Goal: Information Seeking & Learning: Check status

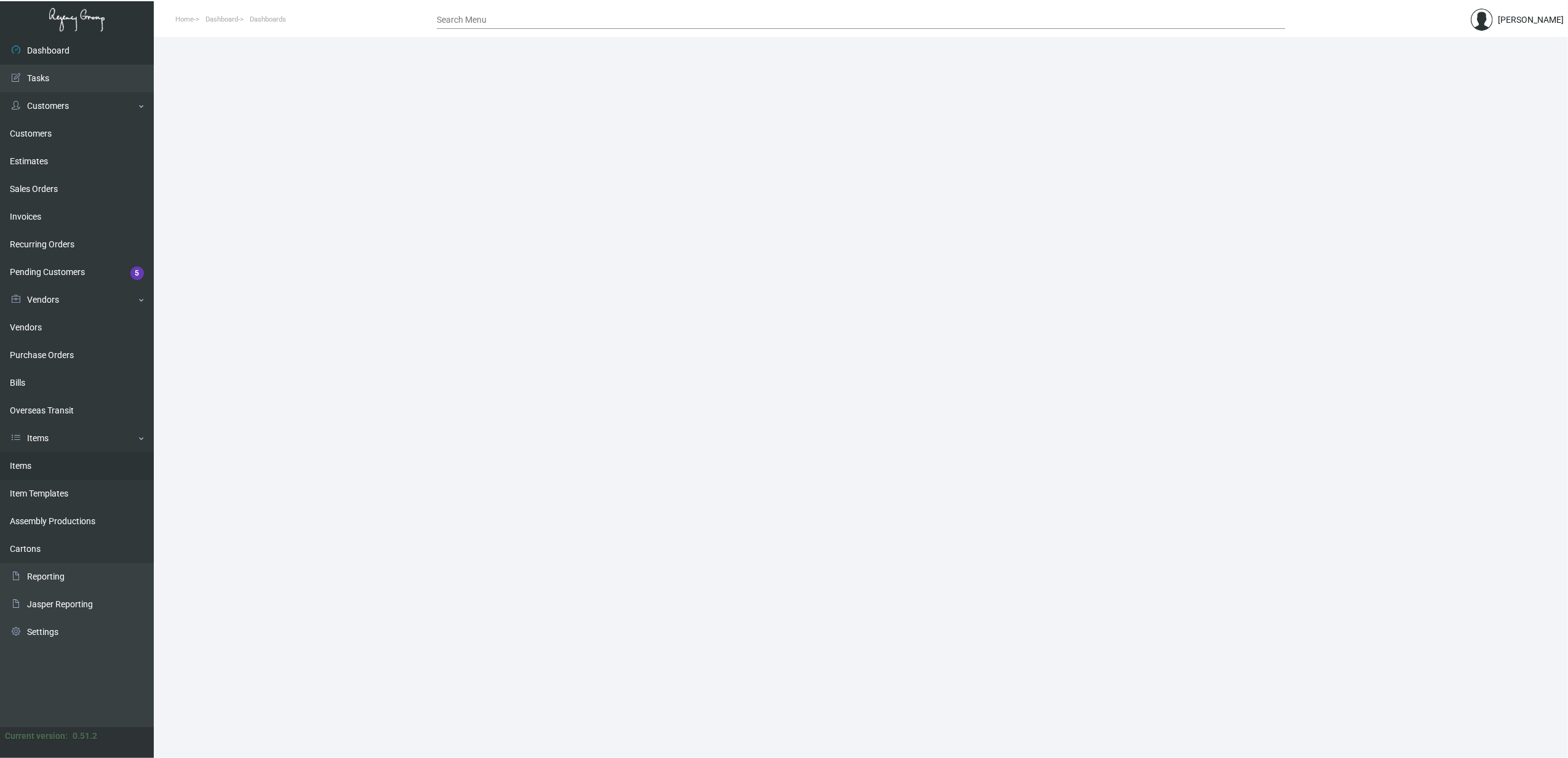
click at [35, 466] on link "Items" at bounding box center [77, 466] width 154 height 27
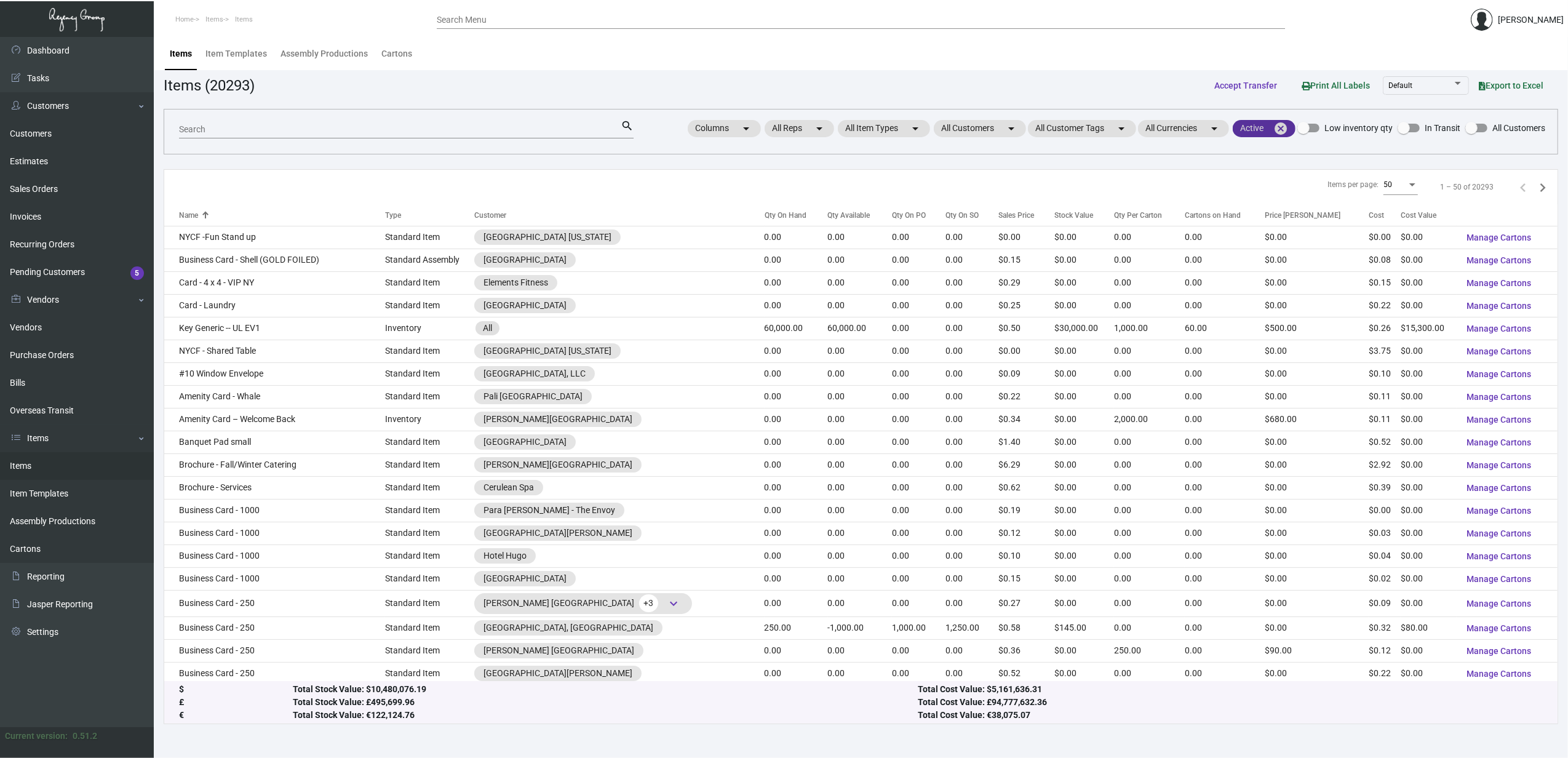
click at [1276, 125] on mat-icon "cancel" at bounding box center [1280, 128] width 14 height 14
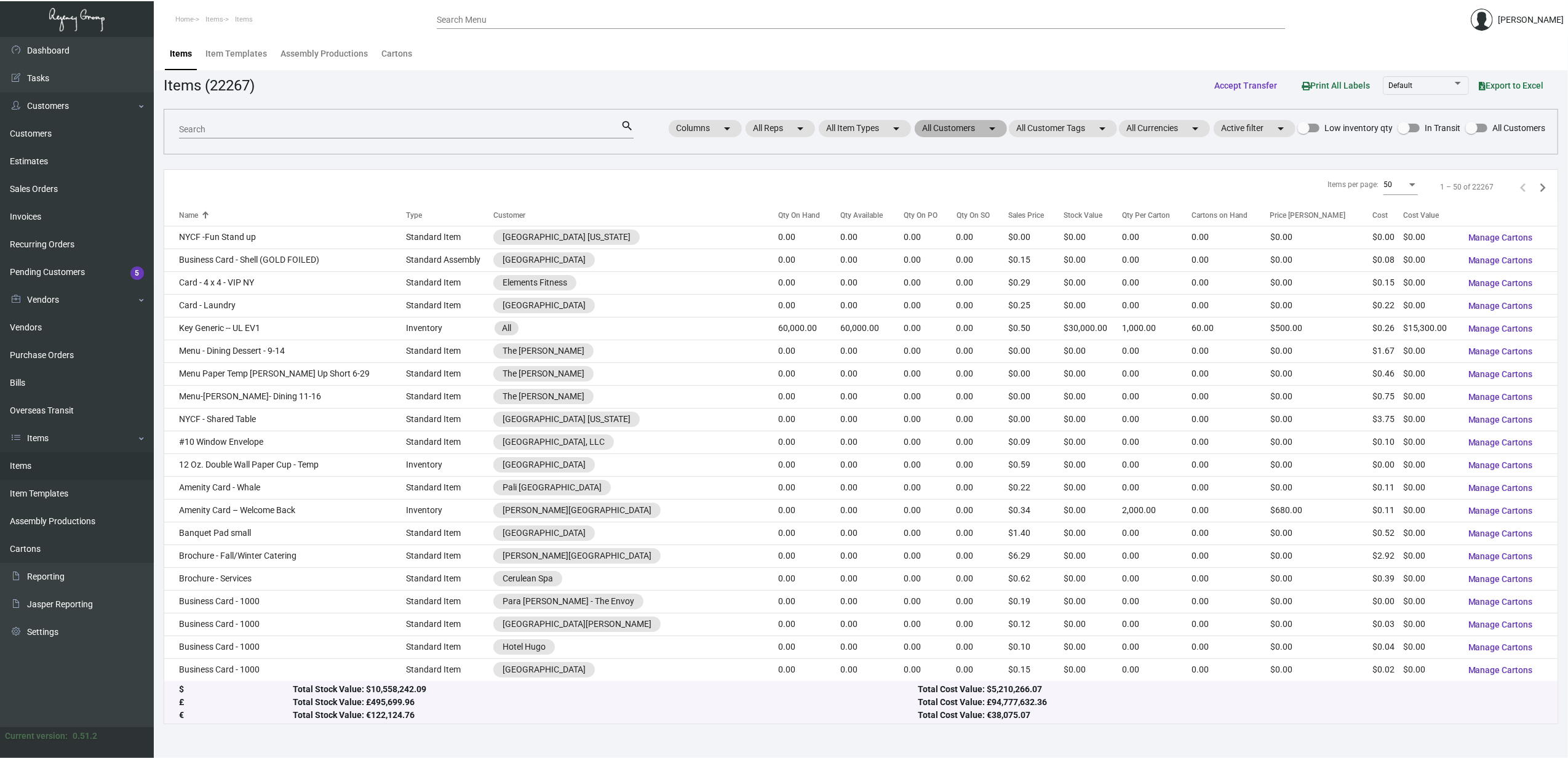
click at [992, 128] on mat-icon "arrow_drop_down" at bounding box center [992, 128] width 14 height 14
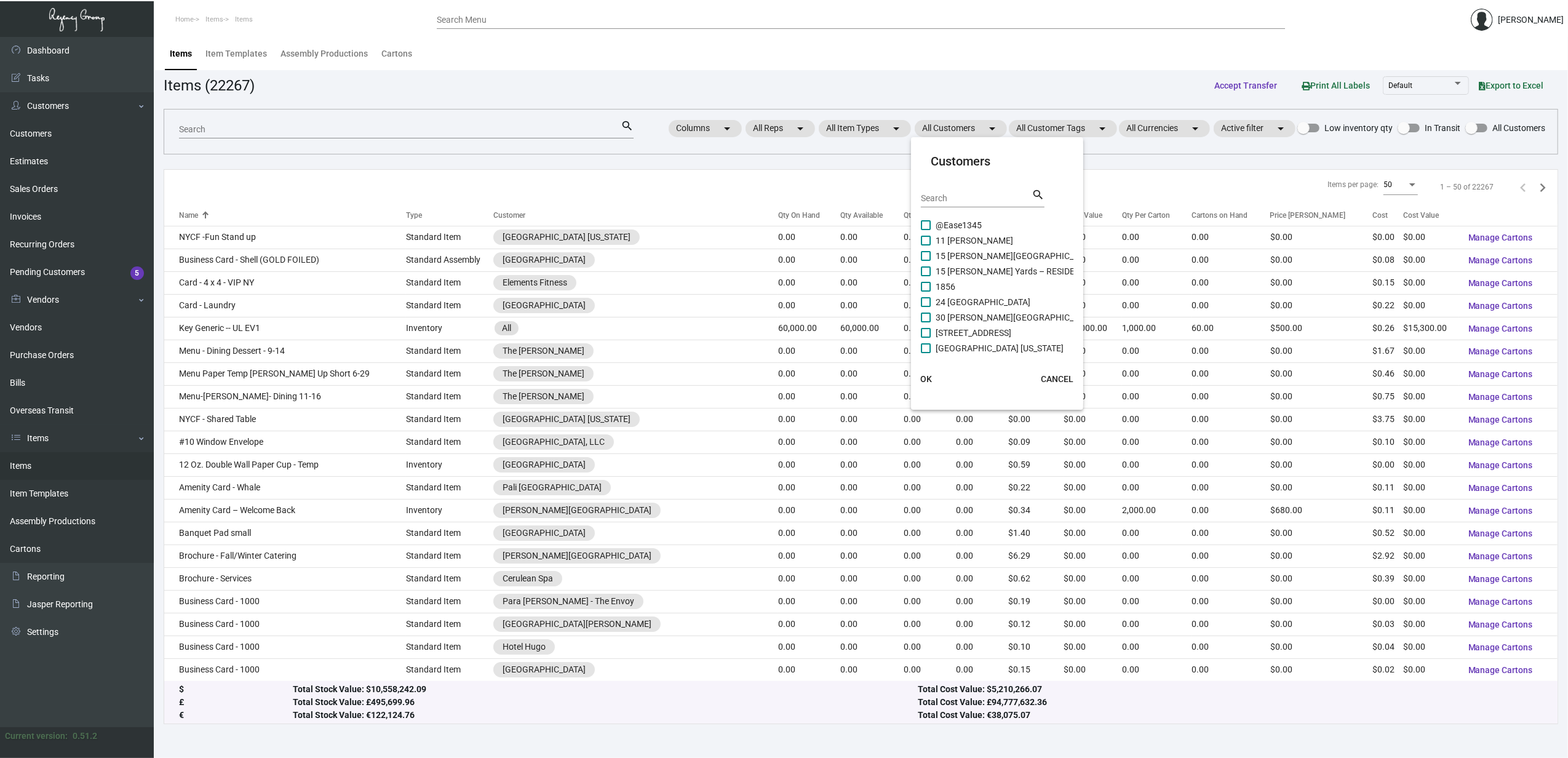
click at [973, 196] on input "Search" at bounding box center [976, 198] width 111 height 10
type input "contin"
click at [990, 242] on span "Hotel Continental" at bounding box center [969, 240] width 67 height 14
click at [926, 245] on input "Hotel Continental" at bounding box center [926, 245] width 1 height 1
checkbox input "true"
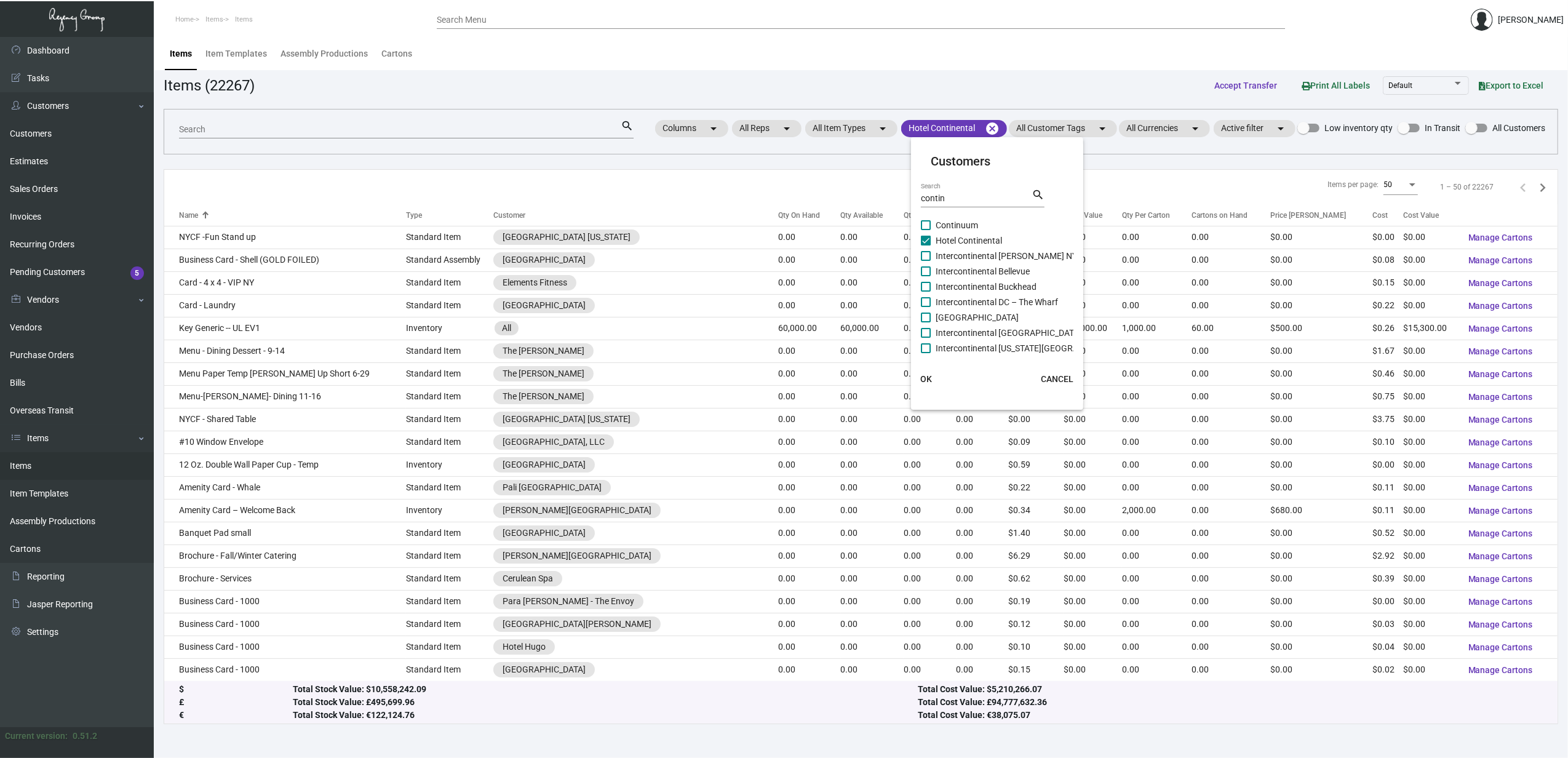
click at [931, 377] on span "OK" at bounding box center [926, 379] width 11 height 10
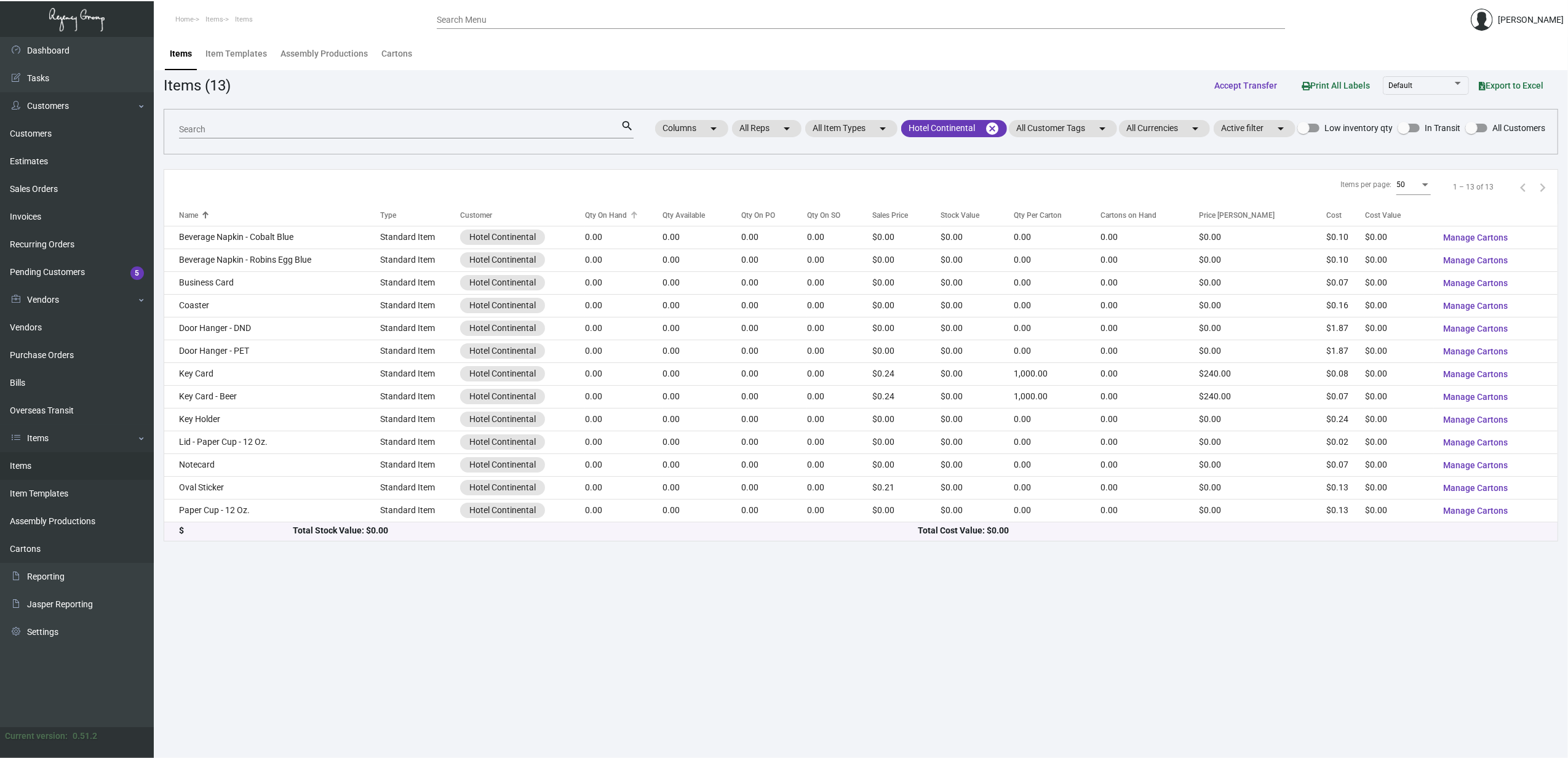
click at [616, 212] on div "Qty On Hand" at bounding box center [606, 215] width 42 height 11
click at [704, 215] on div "Qty Available" at bounding box center [684, 215] width 43 height 11
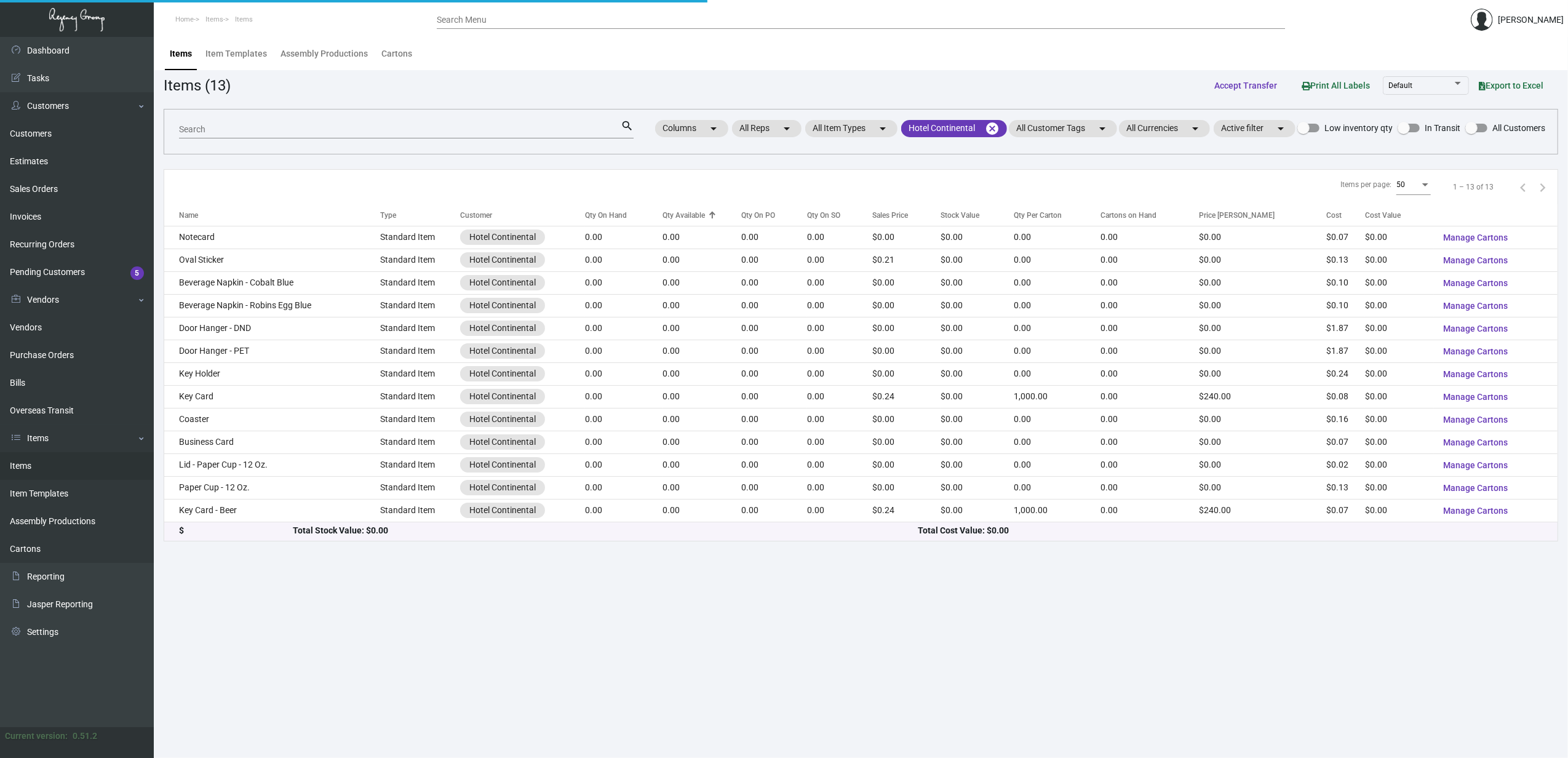
click at [704, 215] on div "Qty Available" at bounding box center [684, 215] width 43 height 11
drag, startPoint x: 704, startPoint y: 215, endPoint x: 762, endPoint y: 220, distance: 58.2
click at [762, 220] on div "Qty On PO" at bounding box center [758, 215] width 34 height 11
drag, startPoint x: 762, startPoint y: 220, endPoint x: 822, endPoint y: 220, distance: 60.0
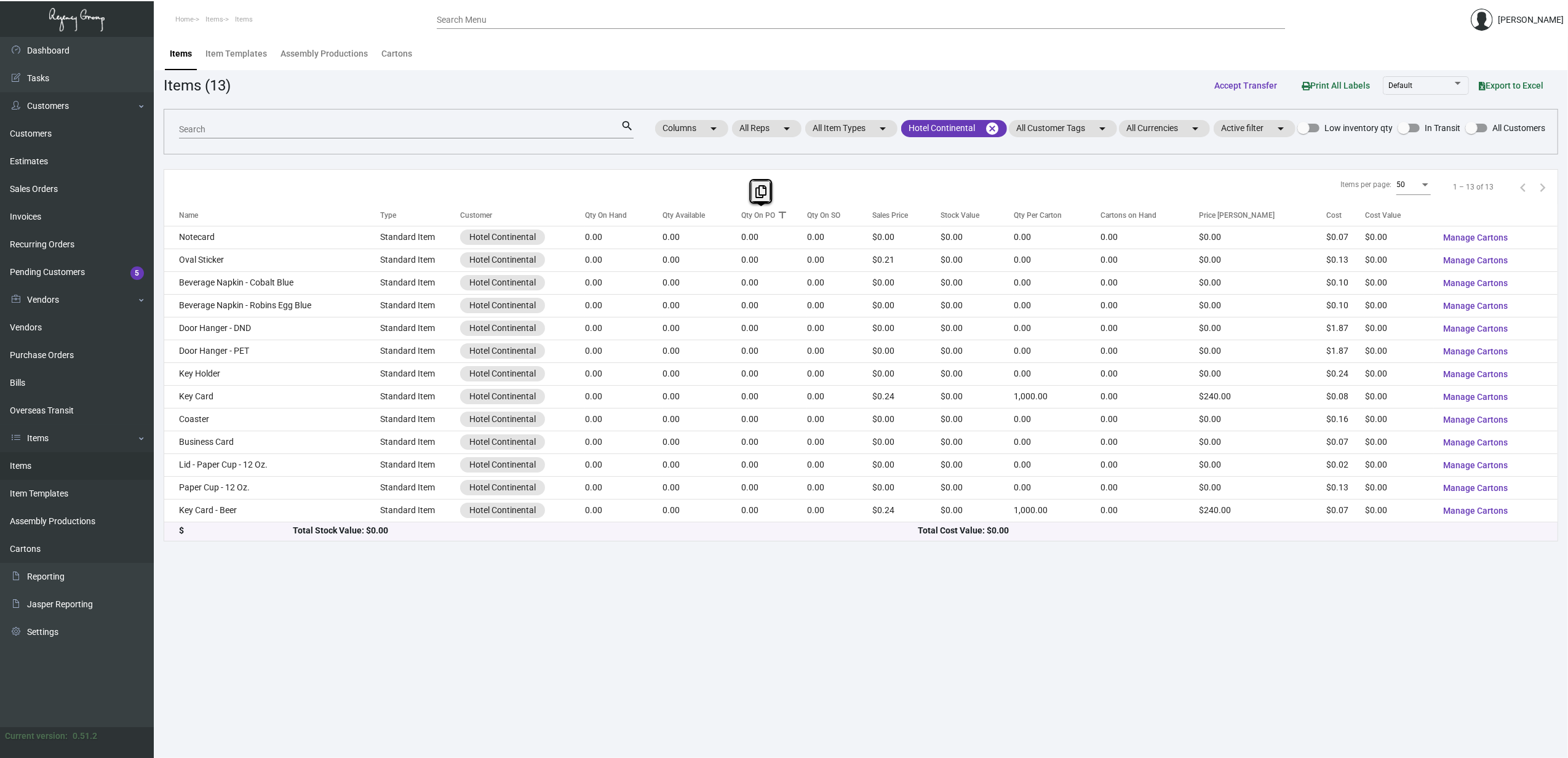
click at [822, 220] on div "Qty On SO" at bounding box center [824, 215] width 33 height 11
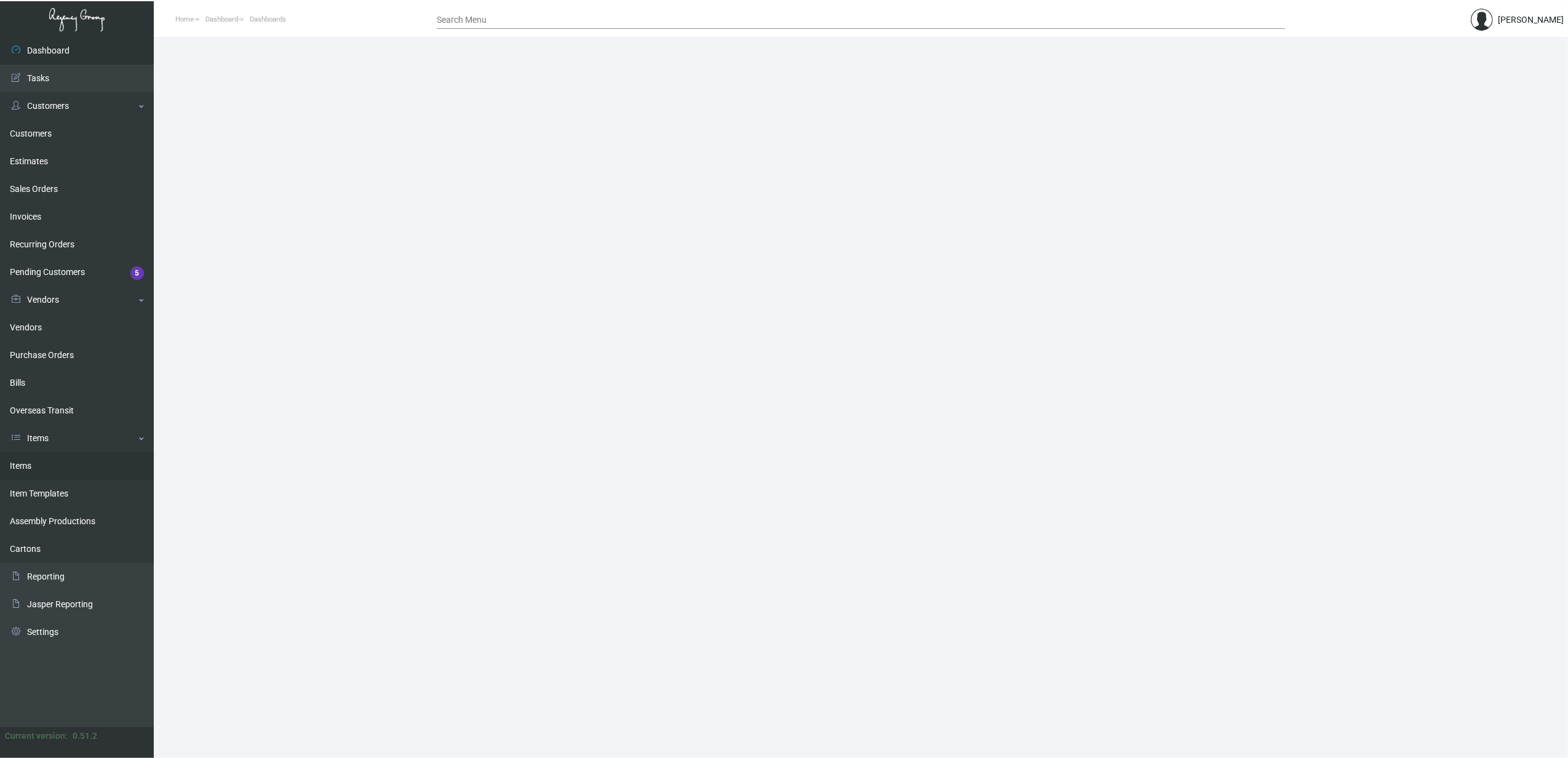
click at [14, 475] on link "Items" at bounding box center [77, 466] width 154 height 27
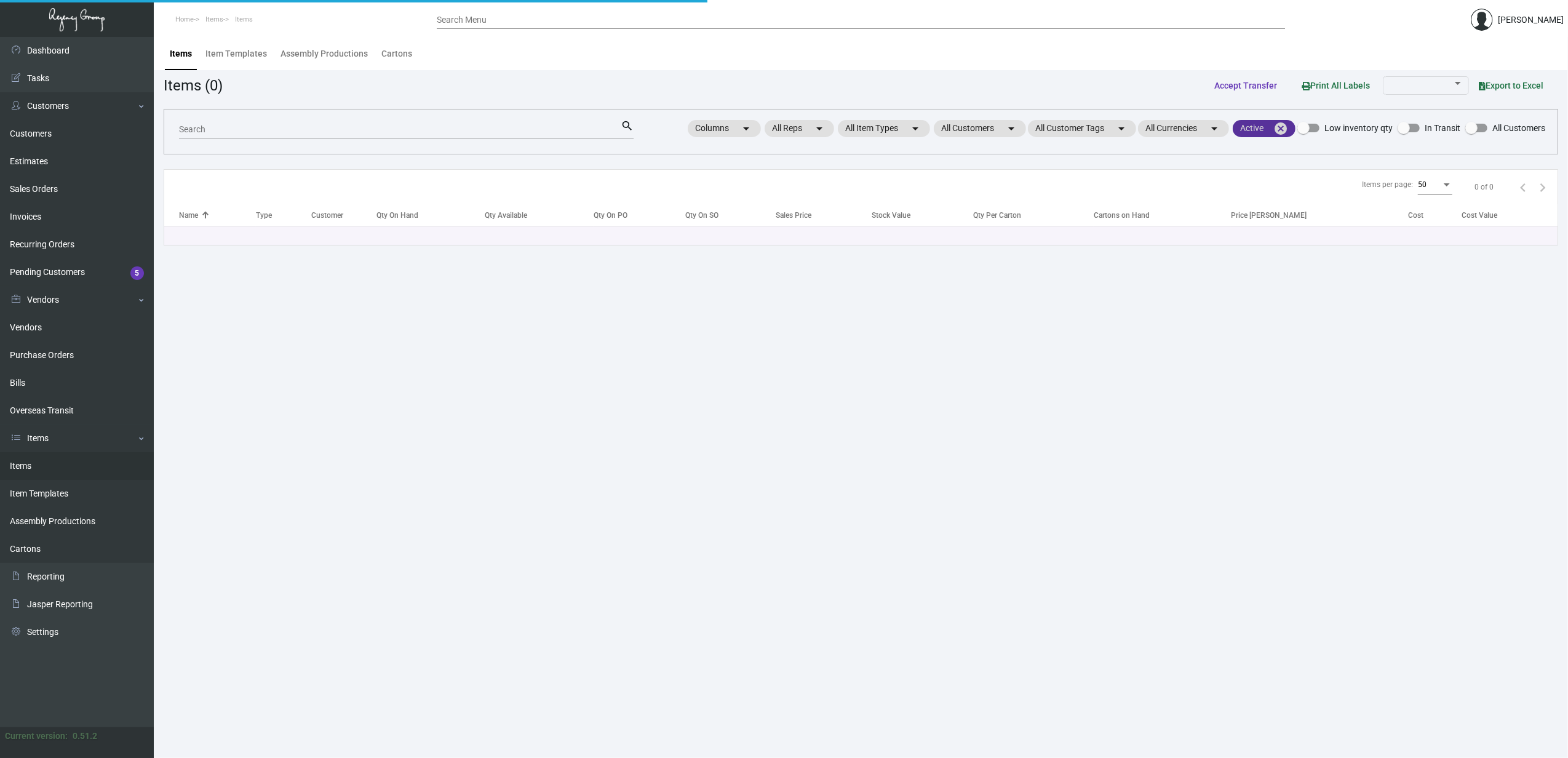
click at [1283, 126] on mat-icon "cancel" at bounding box center [1280, 128] width 14 height 14
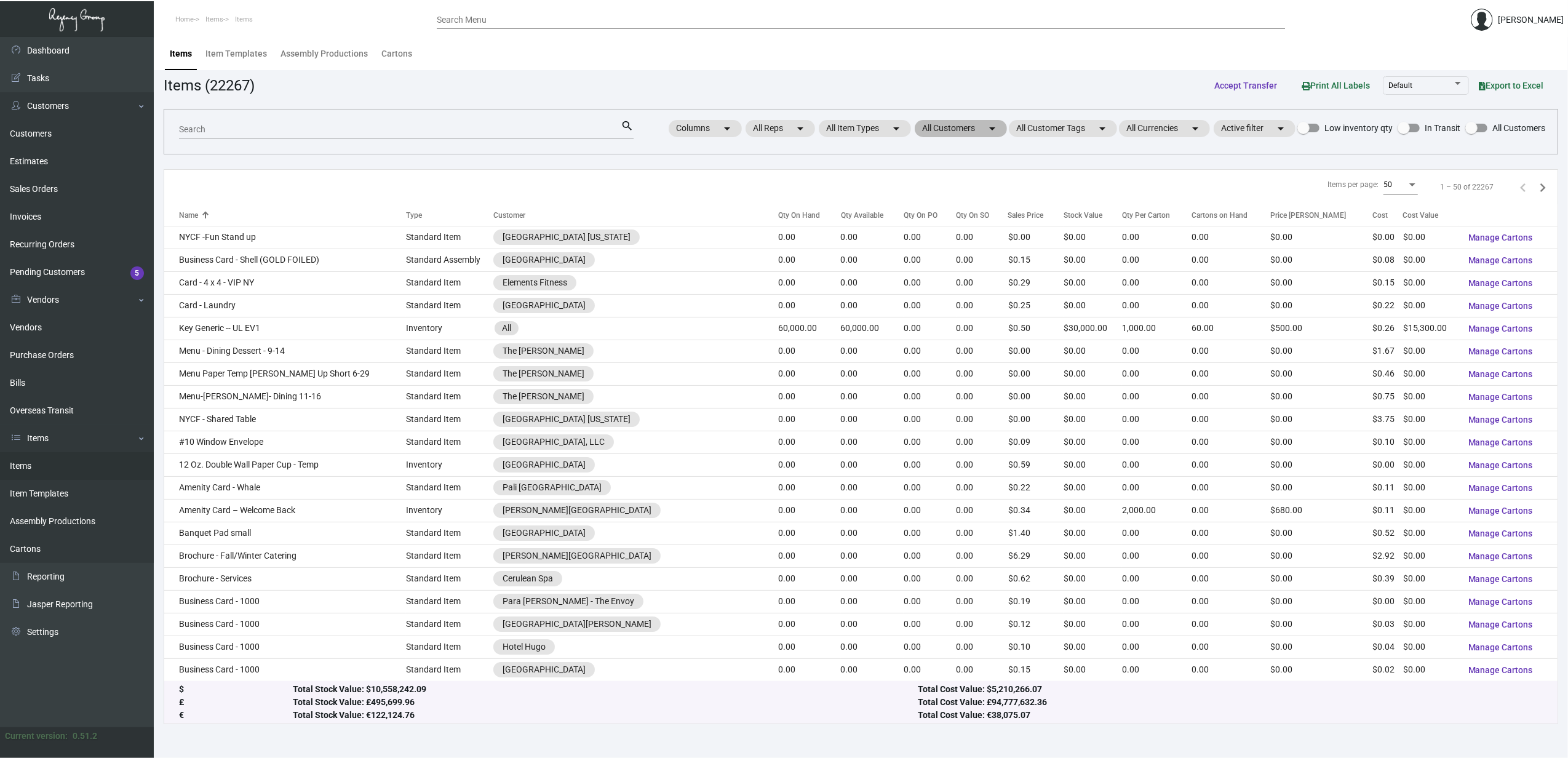
click at [942, 133] on mat-chip "All Customers arrow_drop_down" at bounding box center [961, 128] width 93 height 17
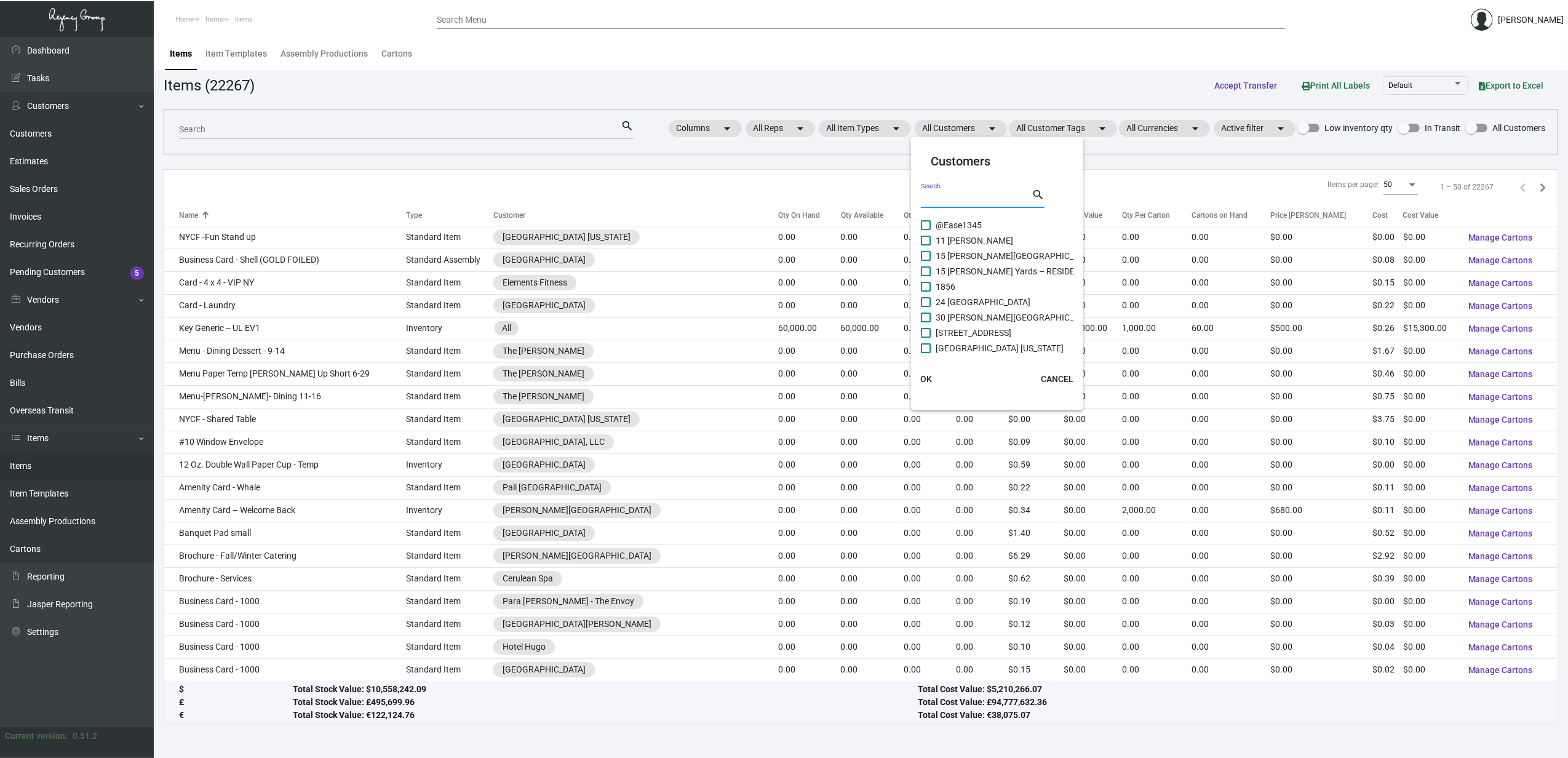
click at [961, 200] on input "Search" at bounding box center [976, 198] width 111 height 10
type input "trav"
click at [964, 242] on span "[PERSON_NAME] - [GEOGRAPHIC_DATA]" at bounding box center [1013, 240] width 155 height 14
click at [926, 245] on input "[PERSON_NAME] - [GEOGRAPHIC_DATA]" at bounding box center [926, 245] width 1 height 1
checkbox input "true"
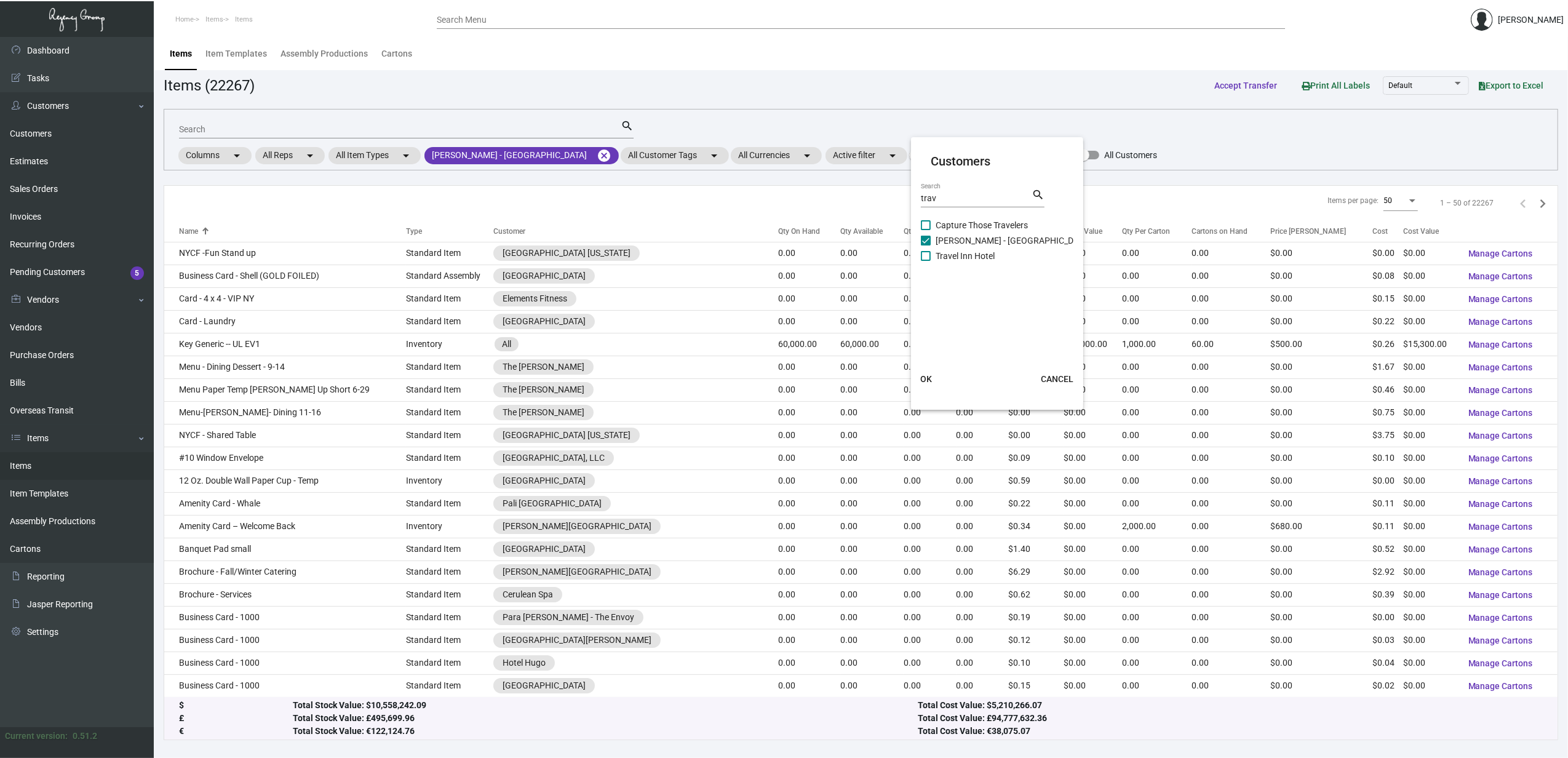
click at [920, 377] on span "OK" at bounding box center [926, 379] width 11 height 10
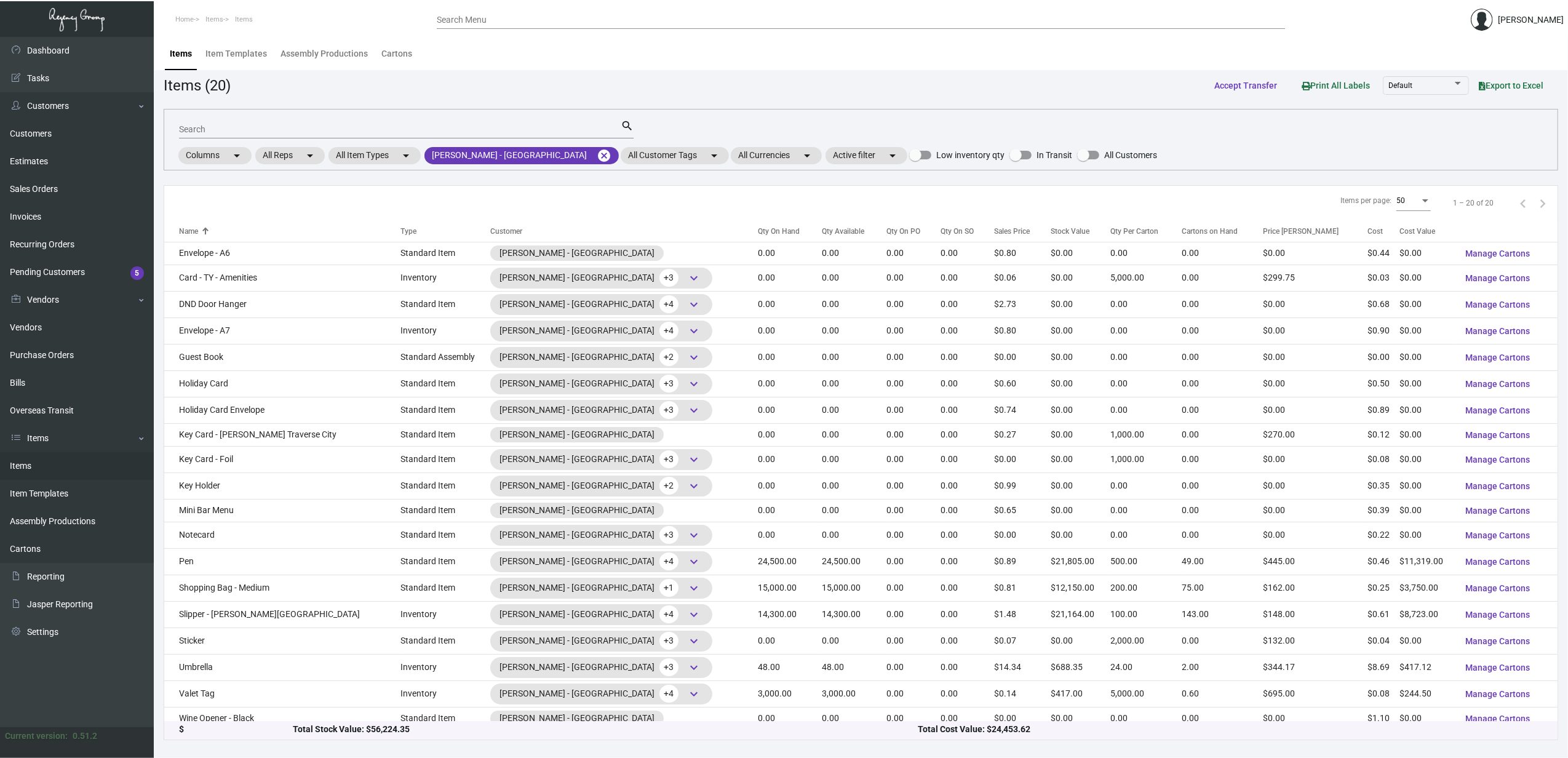
click at [405, 121] on div "Search" at bounding box center [400, 128] width 442 height 19
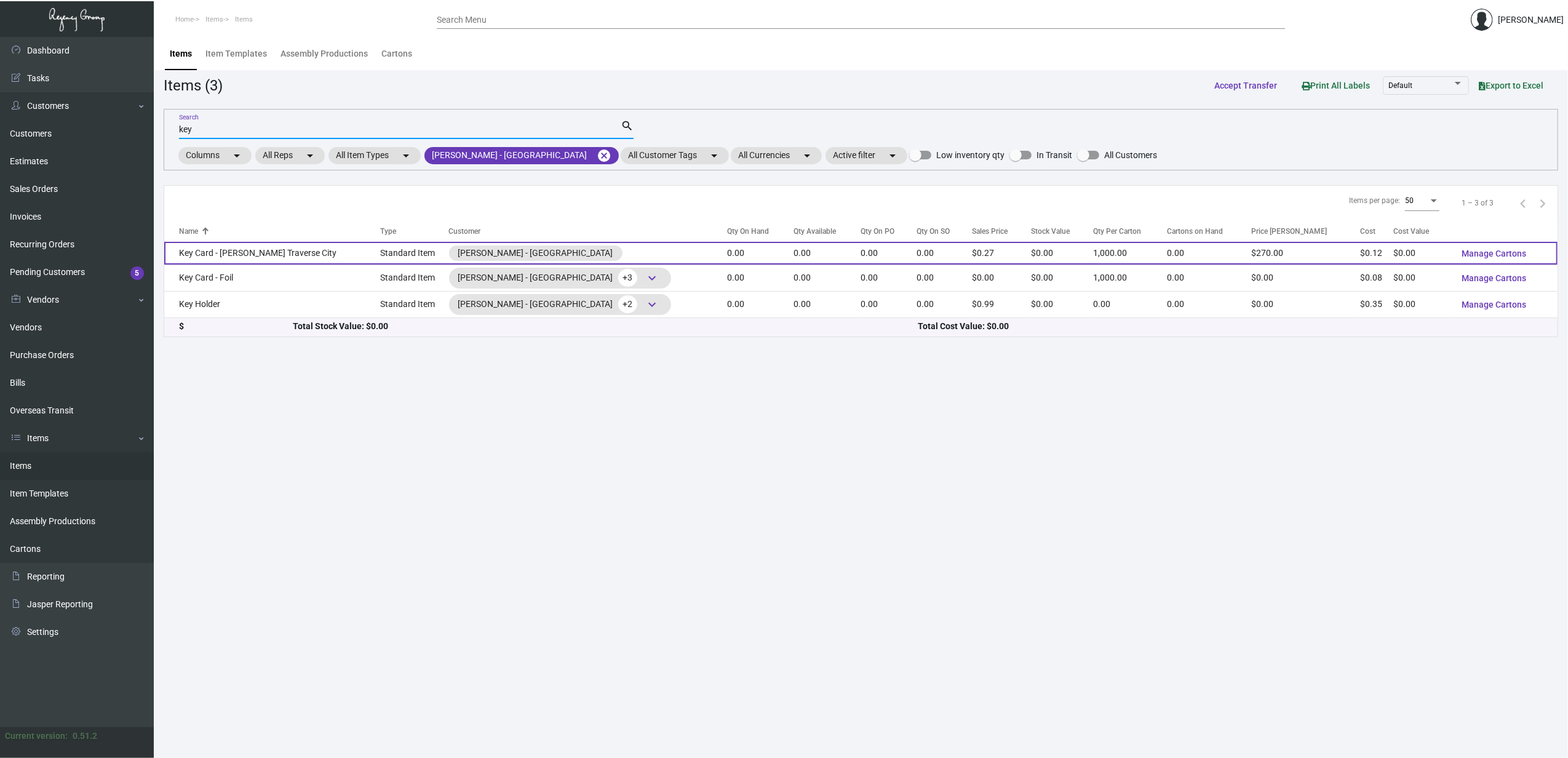
type input "key"
click at [278, 257] on td "Key Card - [PERSON_NAME] Traverse City" at bounding box center [272, 253] width 216 height 23
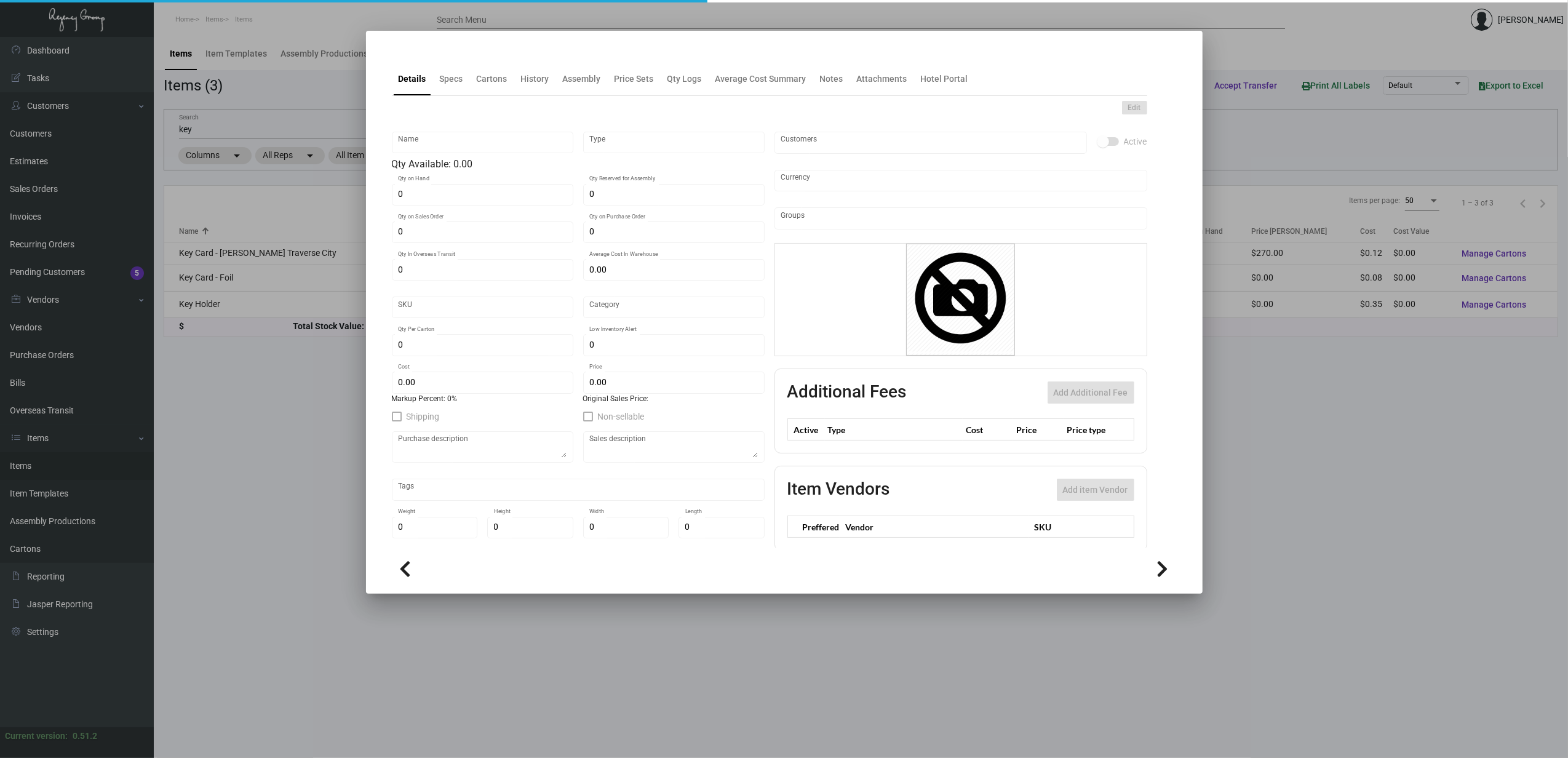
type input "Key Card - [PERSON_NAME] Traverse City"
type input "Standard Item"
type input "$ 0.00"
type input "Overseas"
type input "1,000"
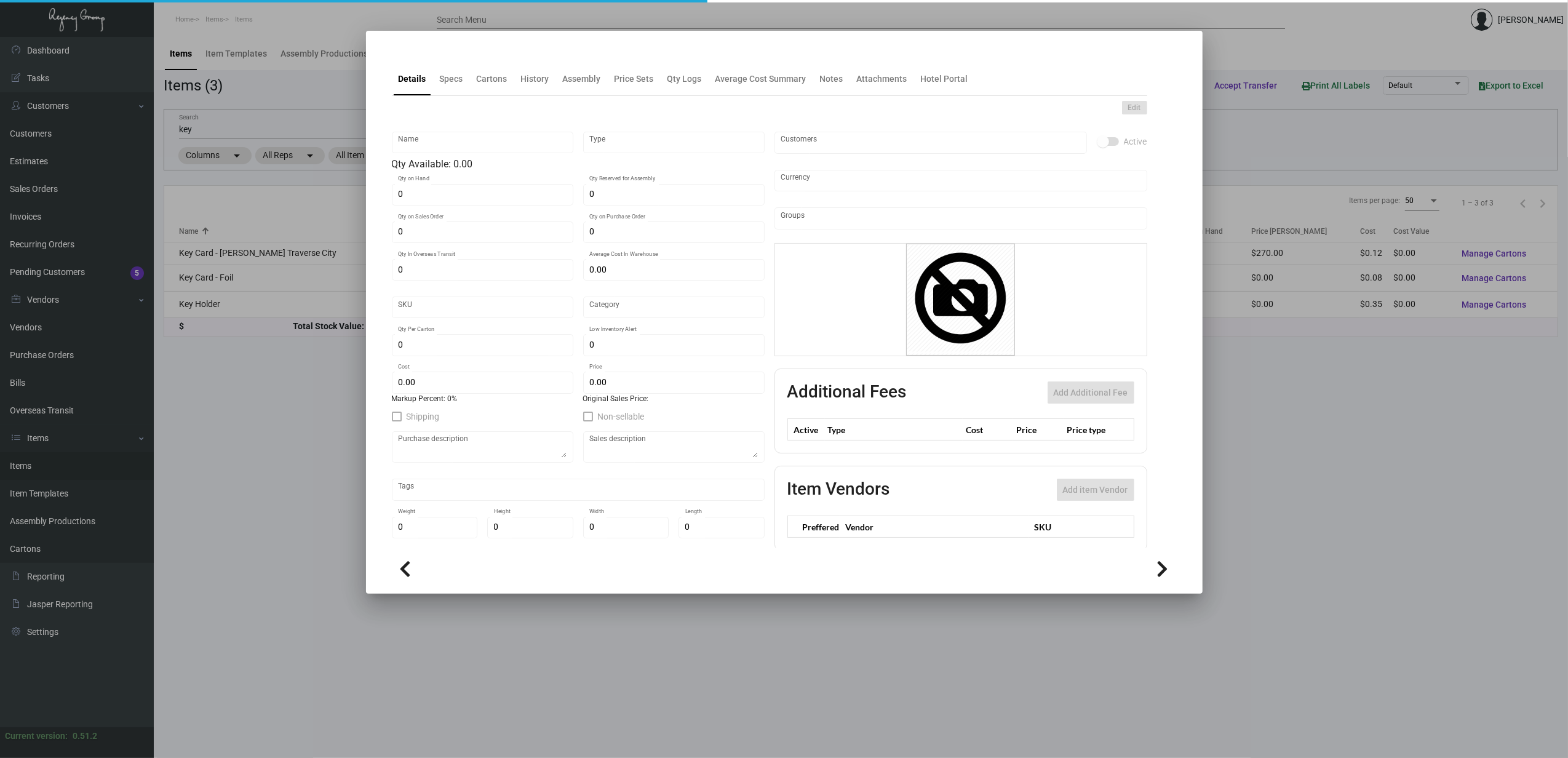
type input "$ 0.123"
type input "$ 0.27"
checkbox input "true"
type input "United States Dollar $"
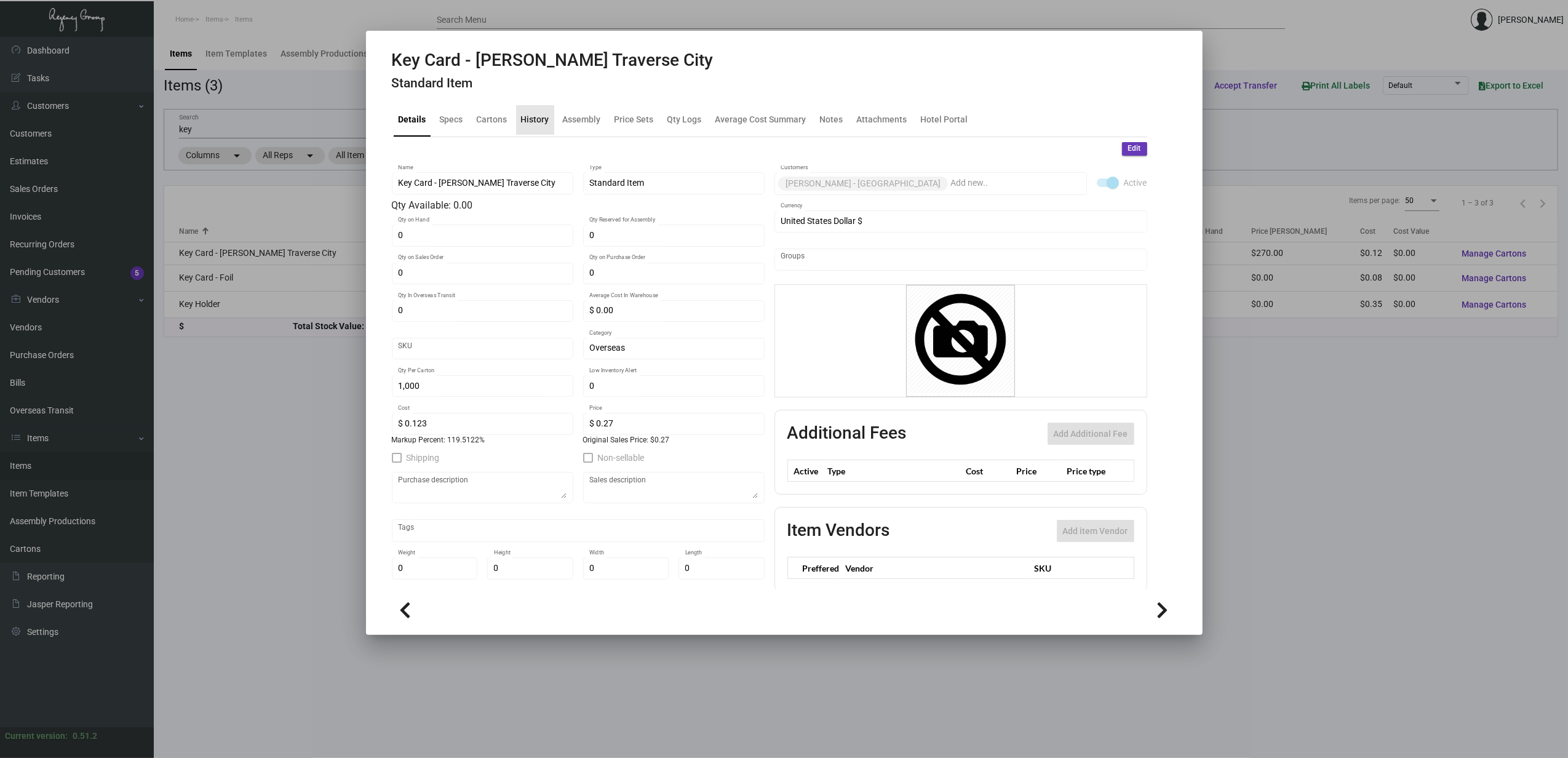
click at [533, 117] on div "History" at bounding box center [535, 119] width 28 height 13
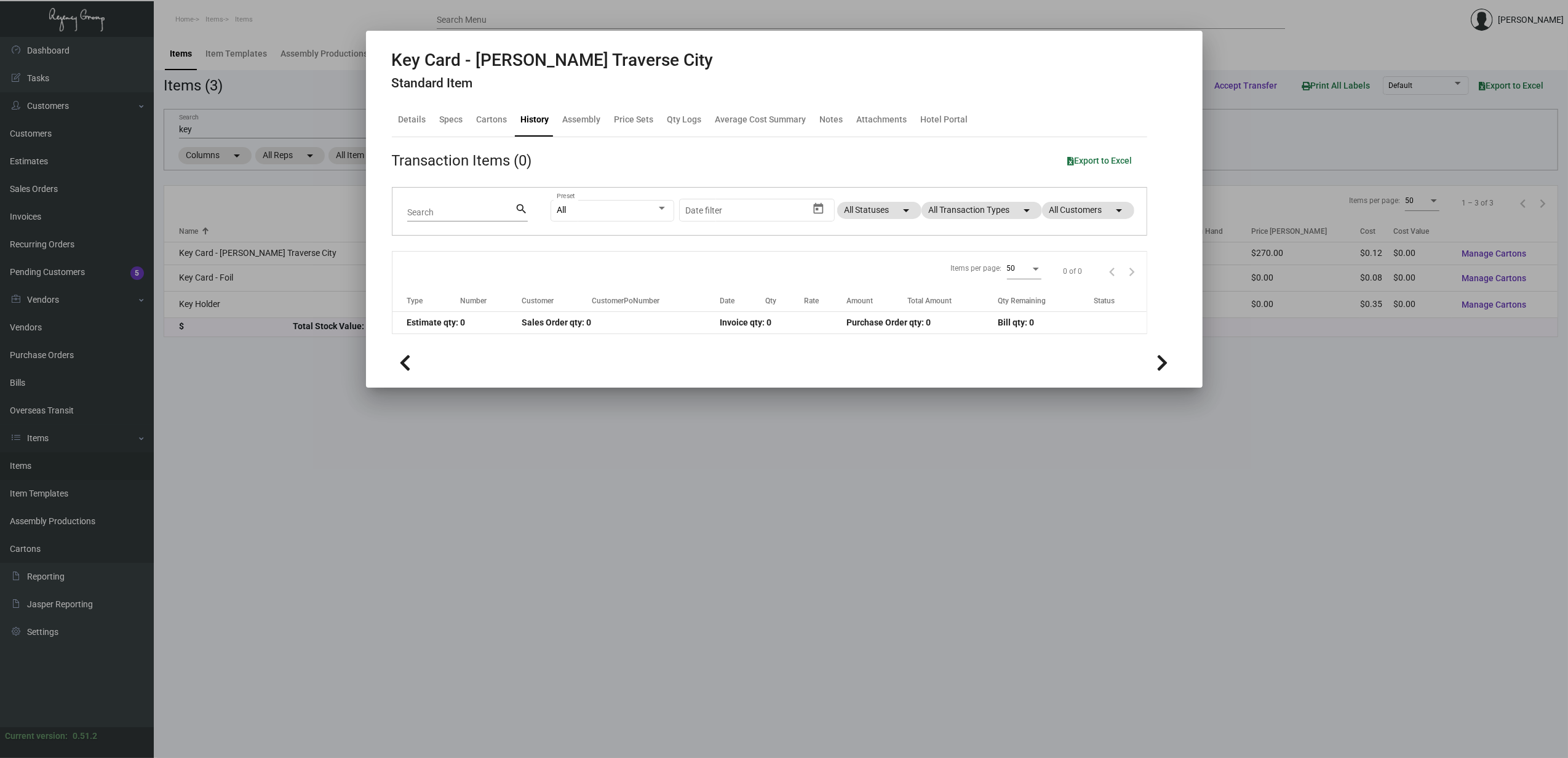
click at [263, 280] on div at bounding box center [784, 379] width 1568 height 758
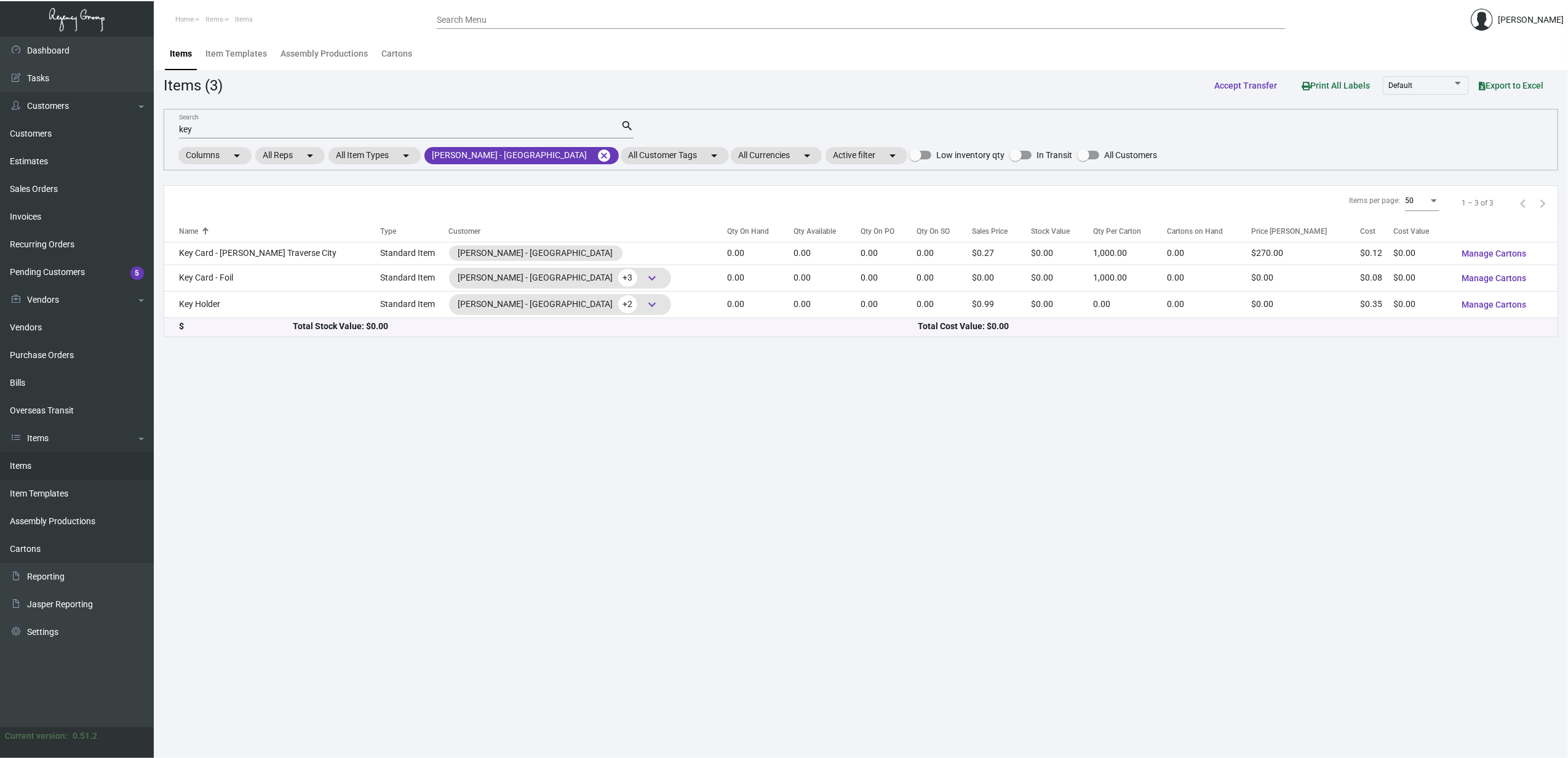
click at [261, 280] on td "Key Card - Foil" at bounding box center [272, 277] width 216 height 27
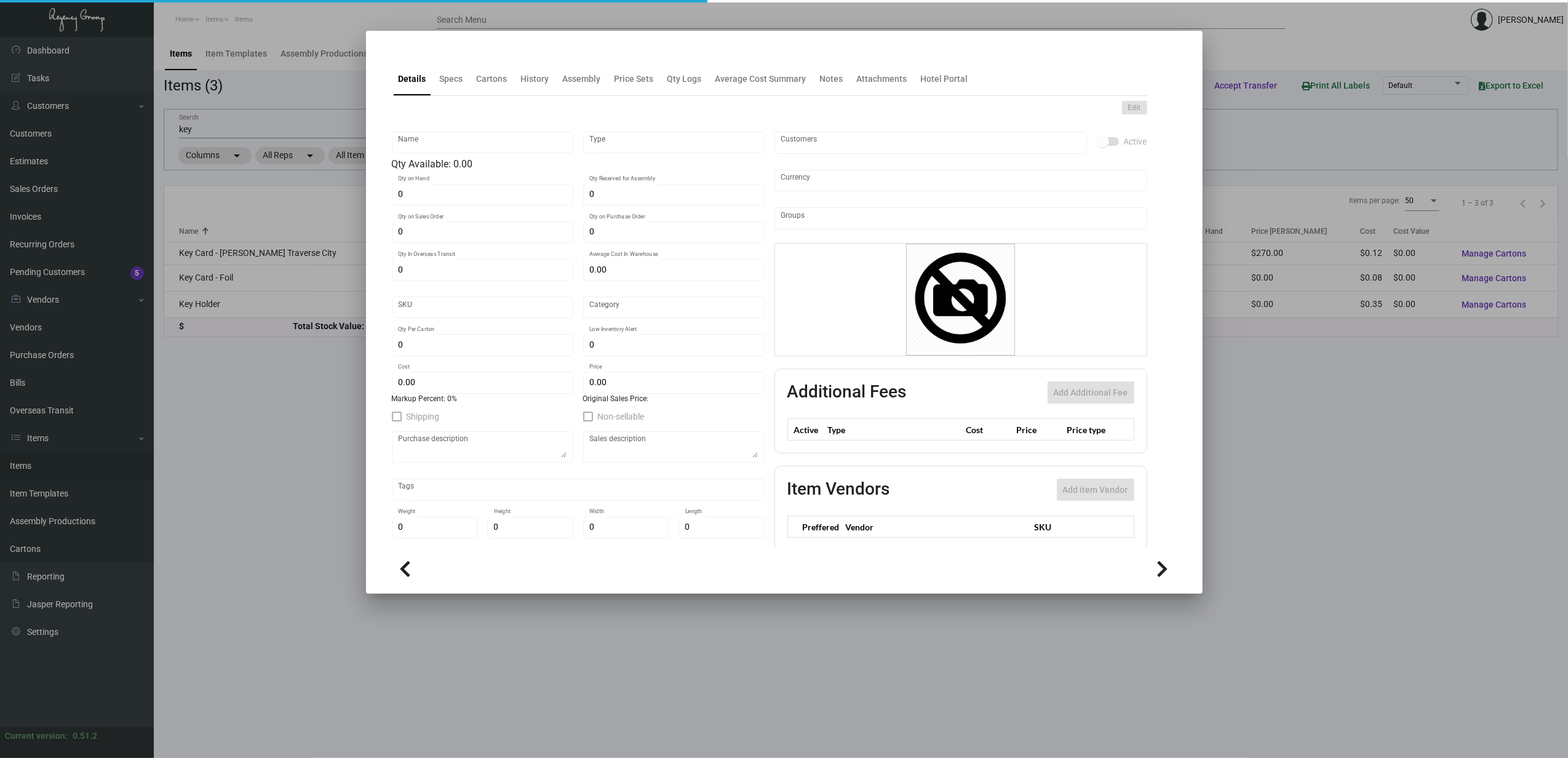
type input "Key Card - Foil"
type input "Standard Item"
type input "$ 0.091"
type input "Standard"
type input "1,000"
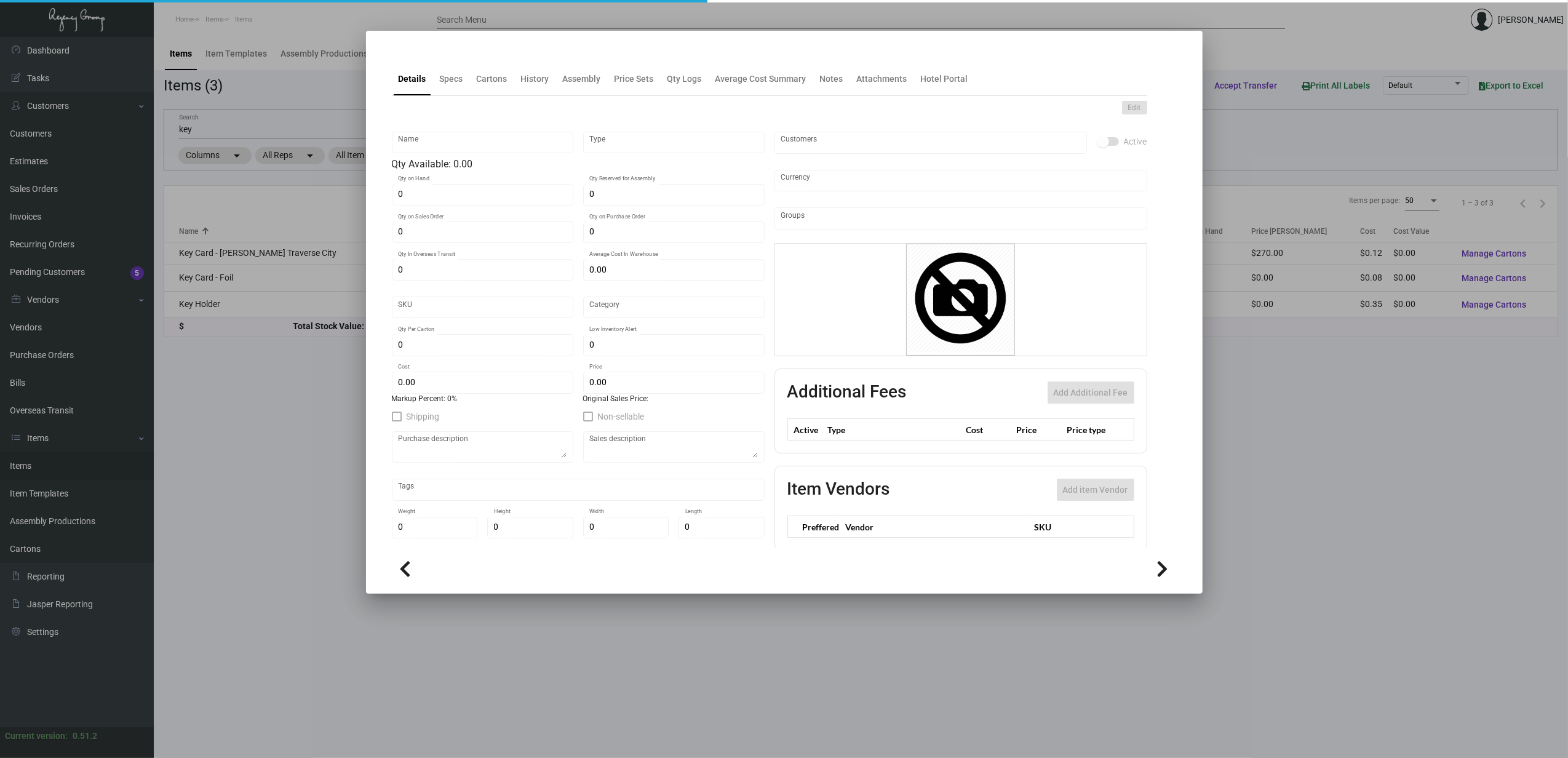
type input "$ 0.083"
type input "$ 0.00"
checkbox input "true"
type input "United States Dollar $"
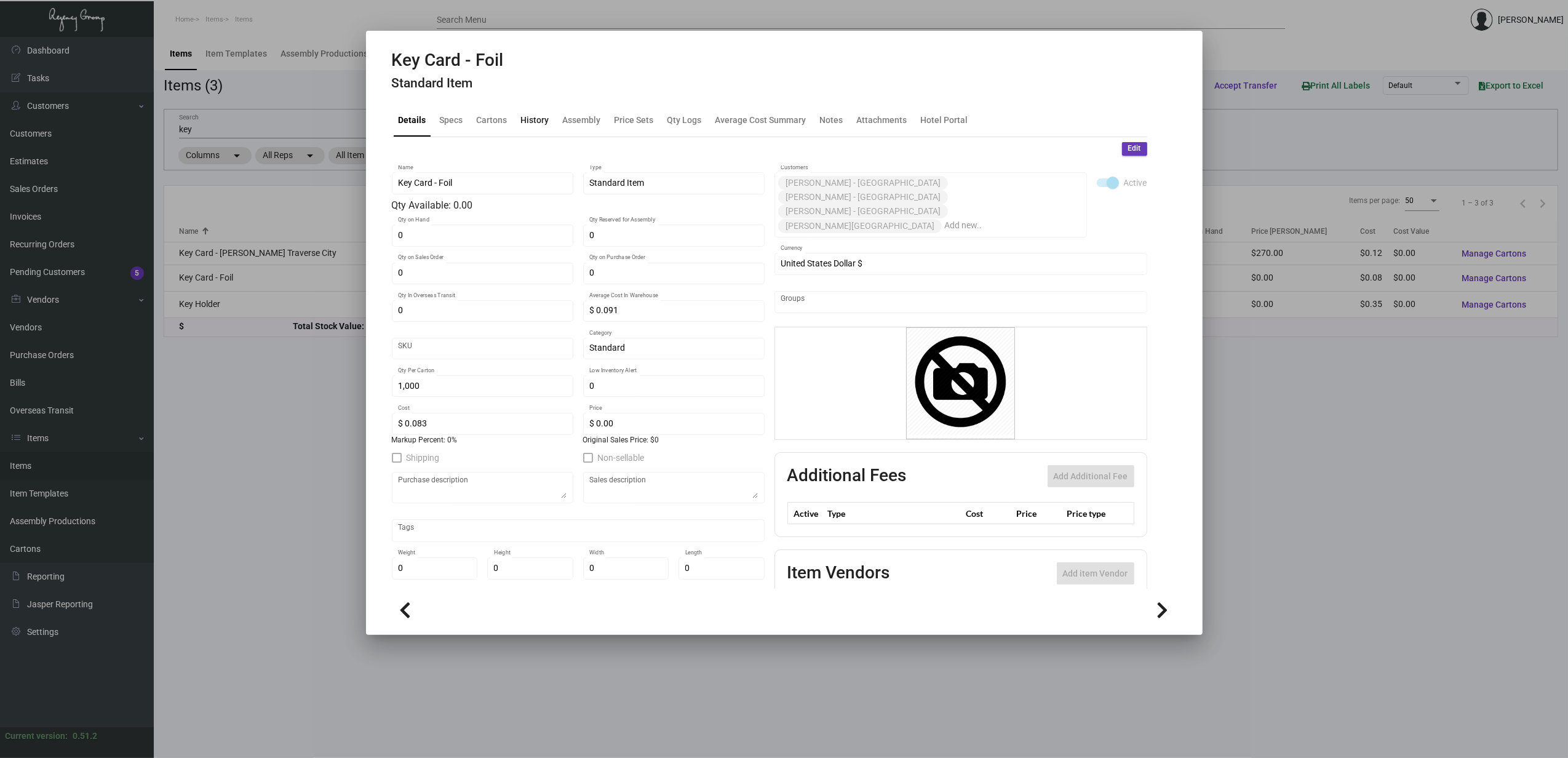
click at [537, 115] on div "History" at bounding box center [535, 119] width 28 height 13
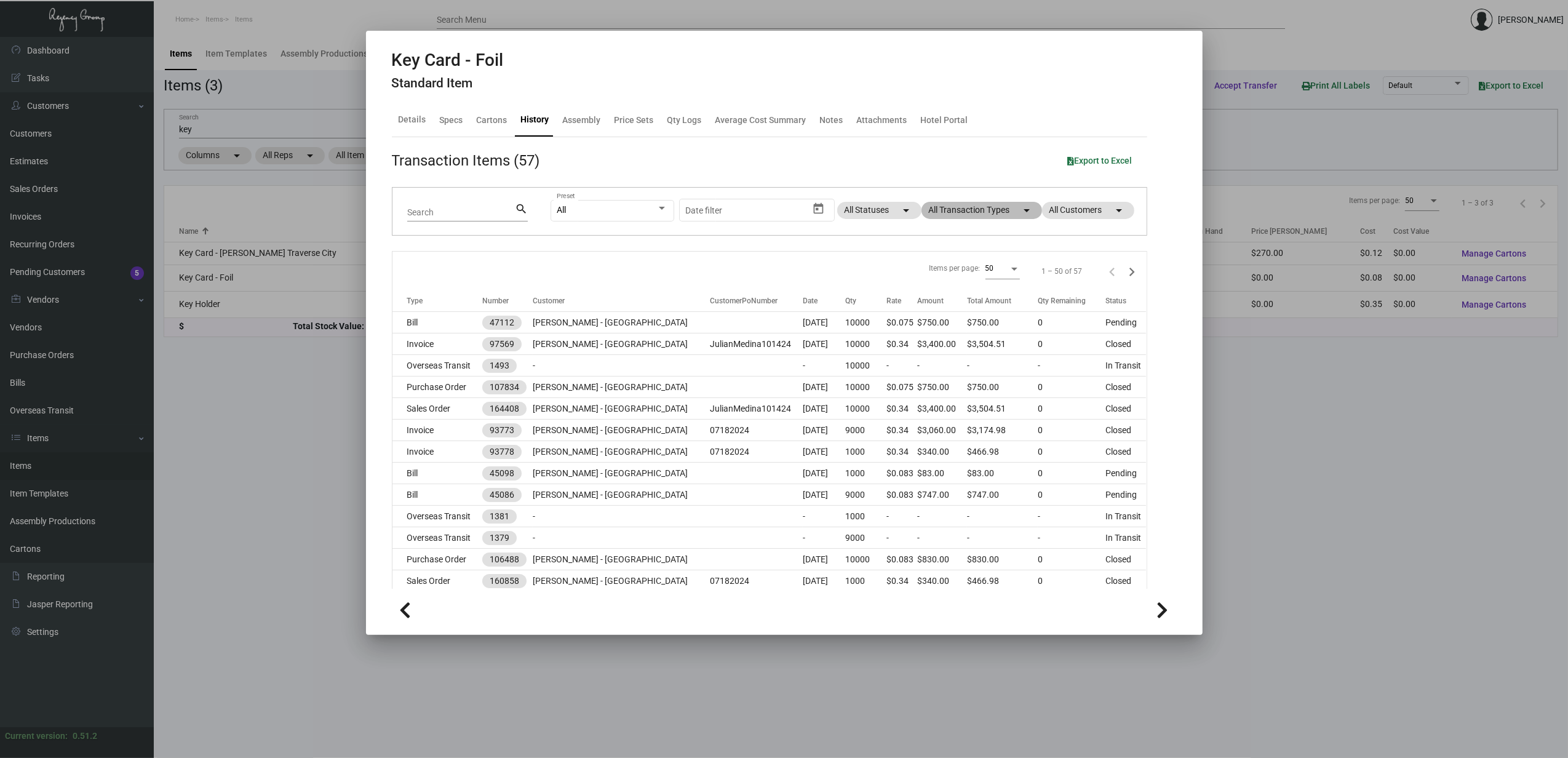
click at [973, 210] on mat-chip "All Transaction Types arrow_drop_down" at bounding box center [982, 210] width 121 height 17
click at [972, 368] on span "Purchase Order" at bounding box center [962, 368] width 60 height 14
click at [923, 374] on input "Purchase Order" at bounding box center [922, 374] width 1 height 1
checkbox input "true"
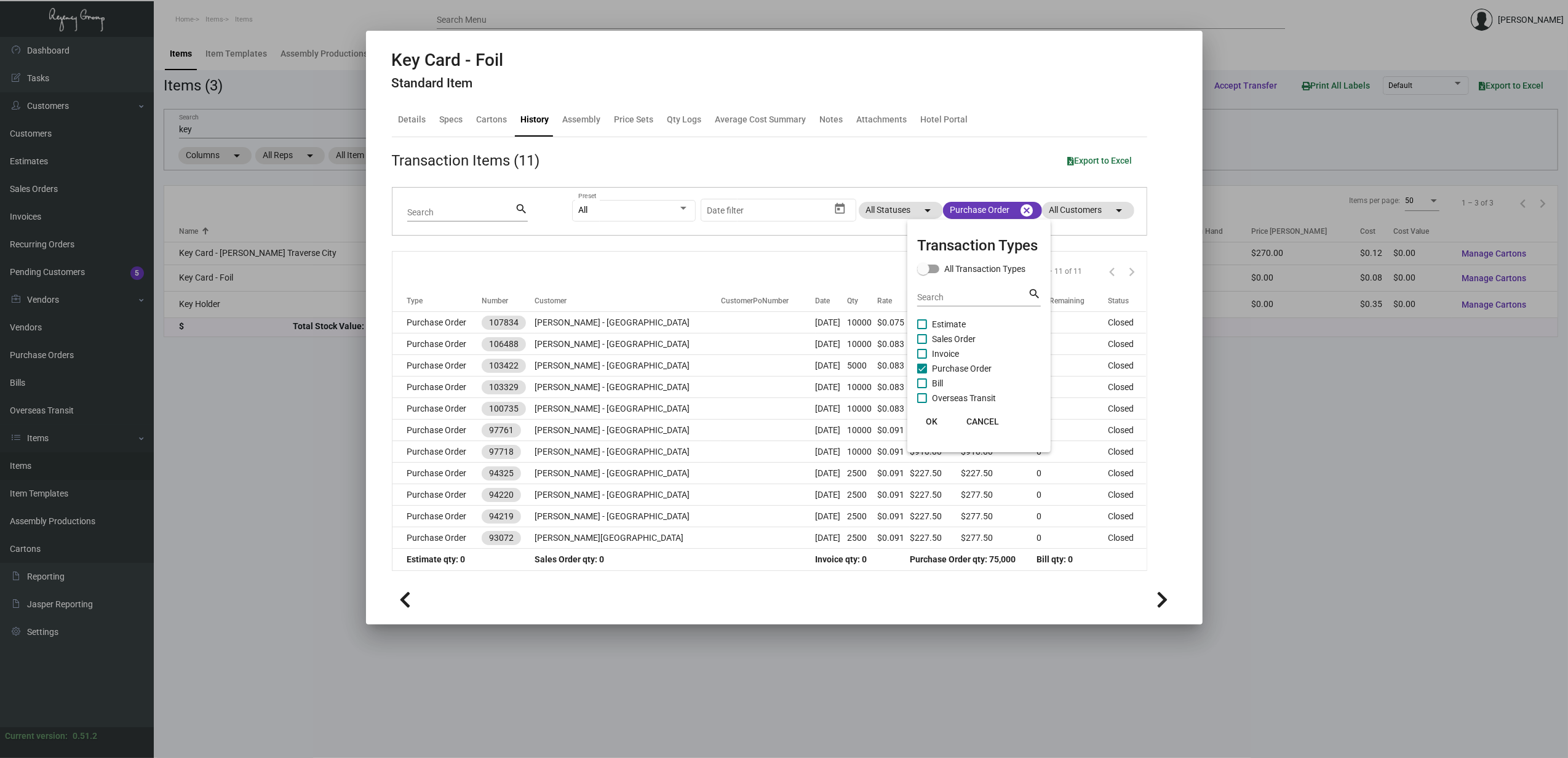
click at [424, 325] on div at bounding box center [784, 379] width 1568 height 758
click at [424, 325] on td "Purchase Order" at bounding box center [437, 323] width 89 height 21
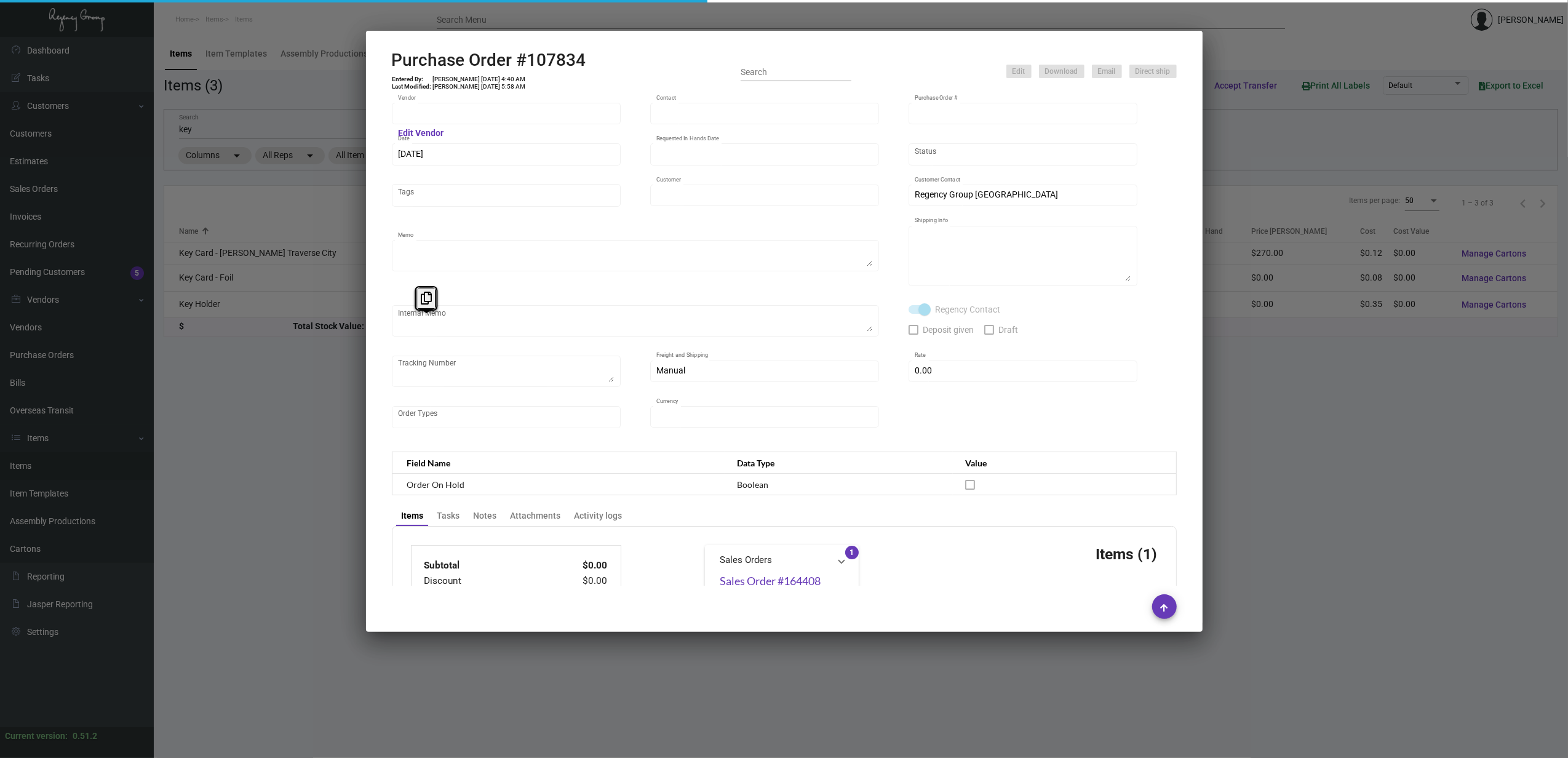
type input "CHENGDU MIND IOT TECHNOLOGY"
type input "[PERSON_NAME]"
type input "107834"
type input "[DATE]"
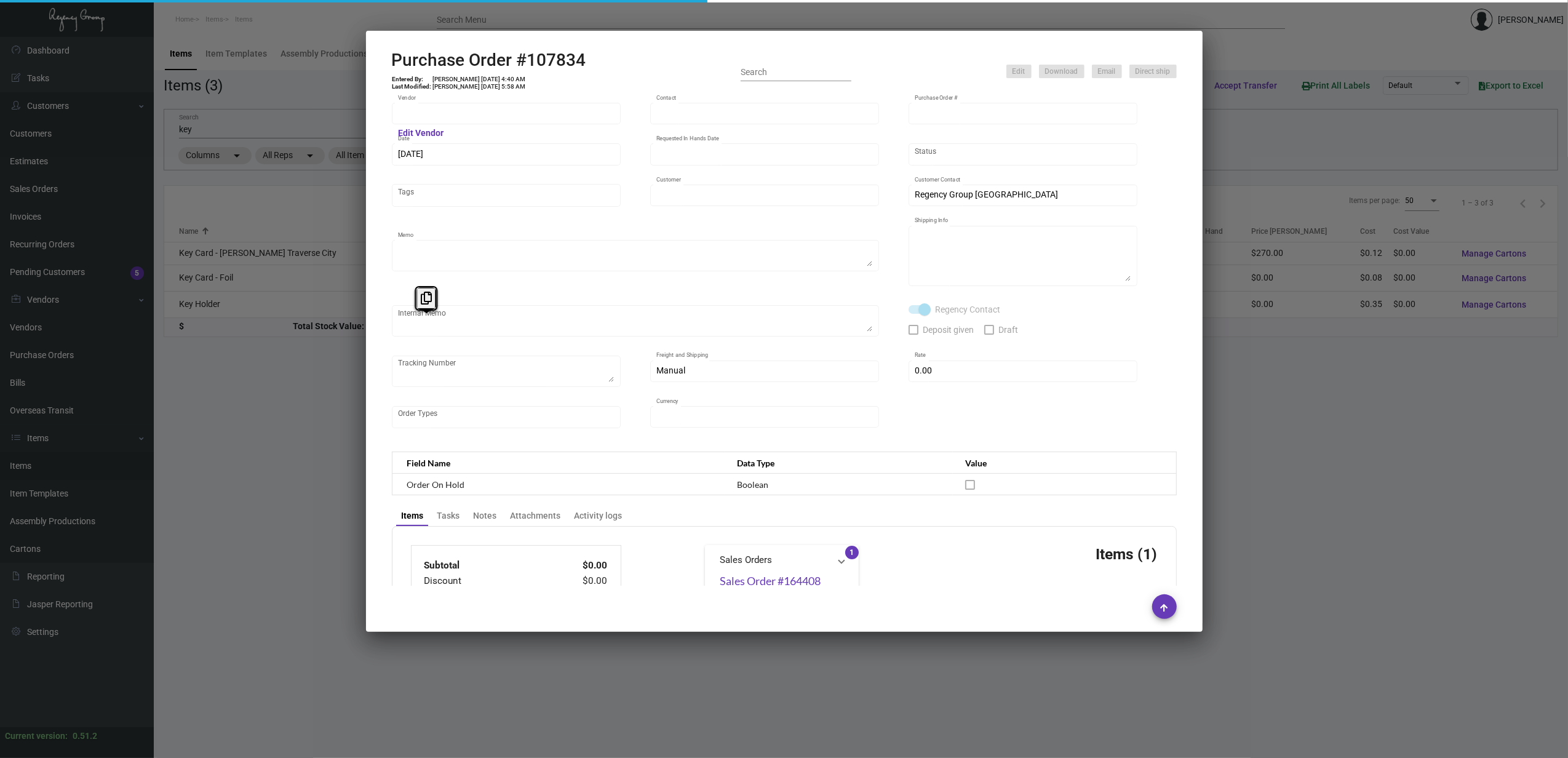
type input "[PERSON_NAME] - [GEOGRAPHIC_DATA]"
type textarea "Please ship by air to our NJ warehouse."
type textarea "Regency Group NJ - [PERSON_NAME] [STREET_ADDRESS]"
checkbox input "true"
type input "$ 0.00"
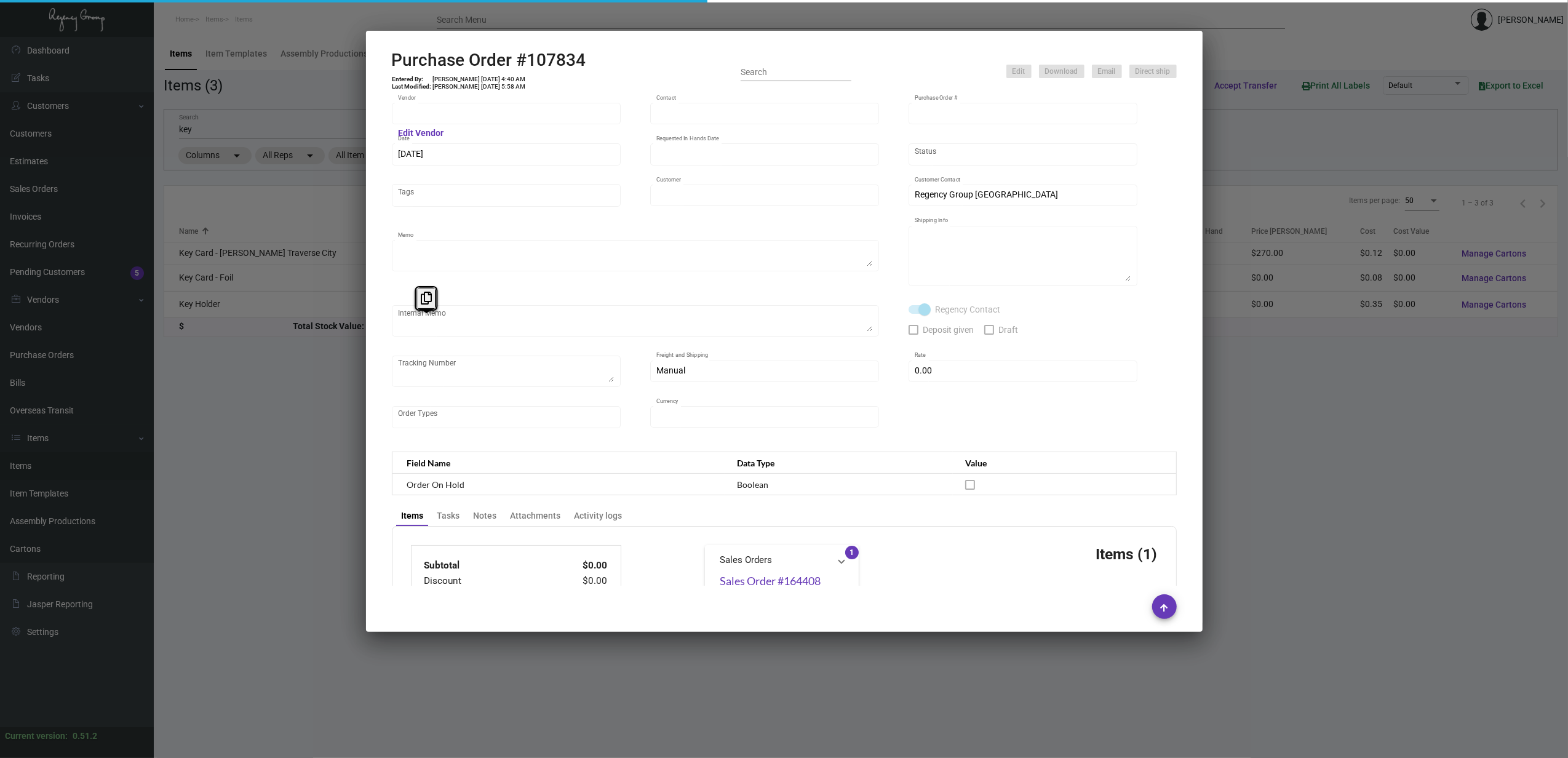
type input "United States Dollar $"
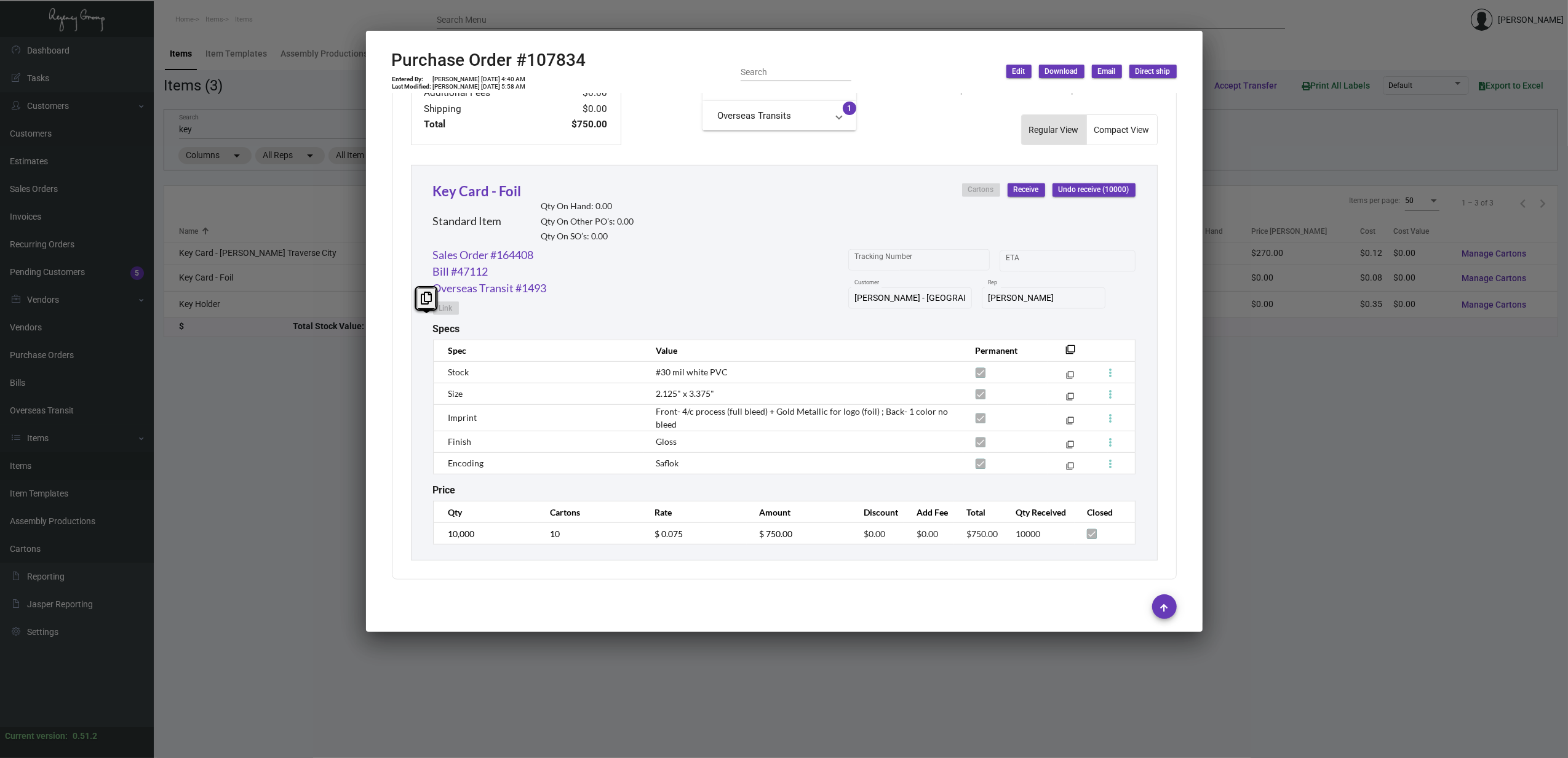
scroll to position [507, 0]
click at [414, 60] on h2 "Purchase Order #107834" at bounding box center [489, 61] width 194 height 21
copy h2 "Purchase"
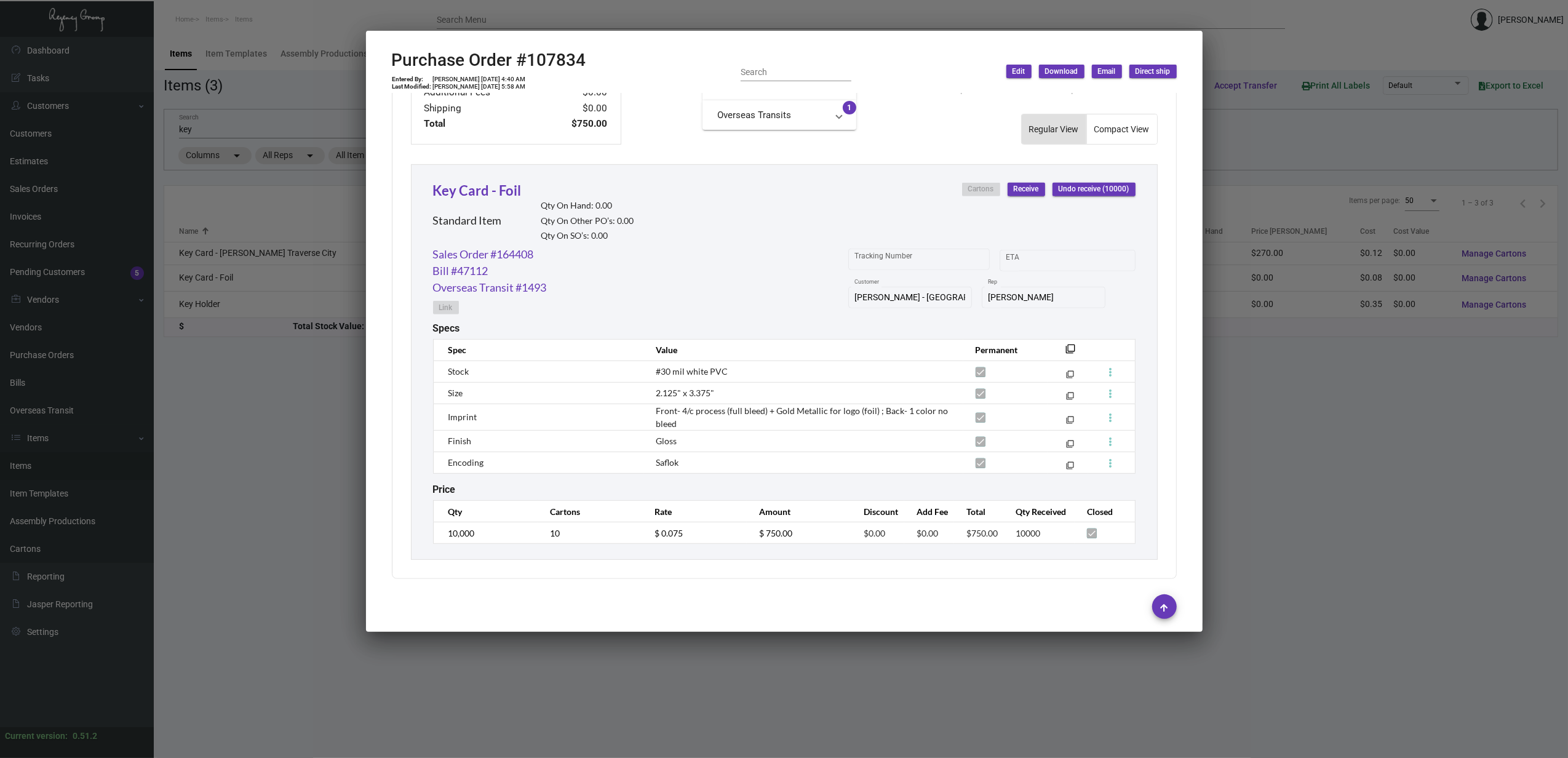
click at [1062, 341] on th "filter_none" at bounding box center [1068, 349] width 40 height 21
click at [1066, 349] on mat-icon "filter_none" at bounding box center [1071, 352] width 10 height 10
click at [458, 80] on td "[PERSON_NAME] [DATE] 4:40 AM" at bounding box center [480, 80] width 94 height 8
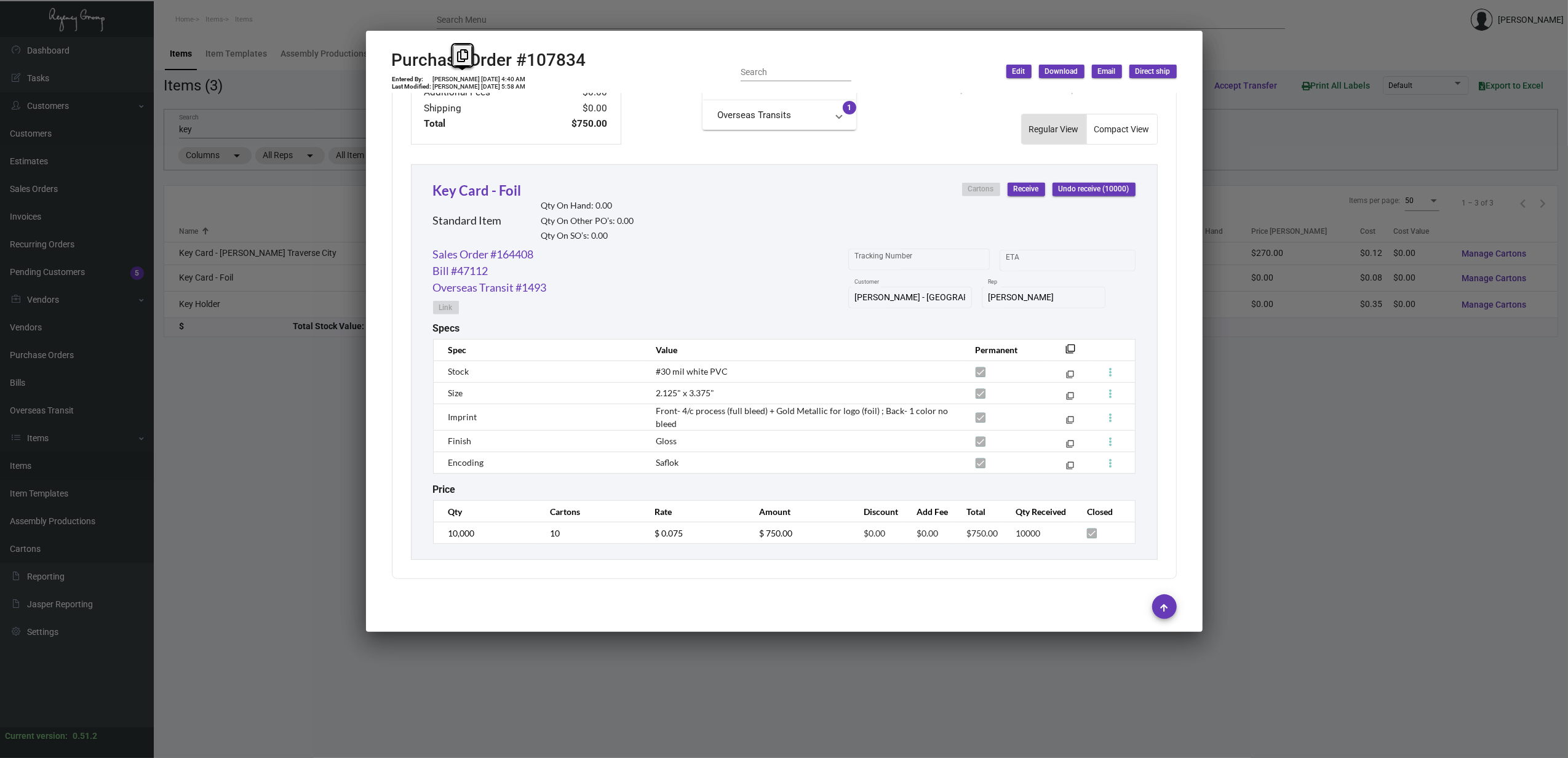
copy td "[PERSON_NAME] [DATE] 4:40 AM"
click at [465, 540] on td "10,000" at bounding box center [485, 533] width 105 height 21
click at [793, 14] on div at bounding box center [784, 379] width 1568 height 758
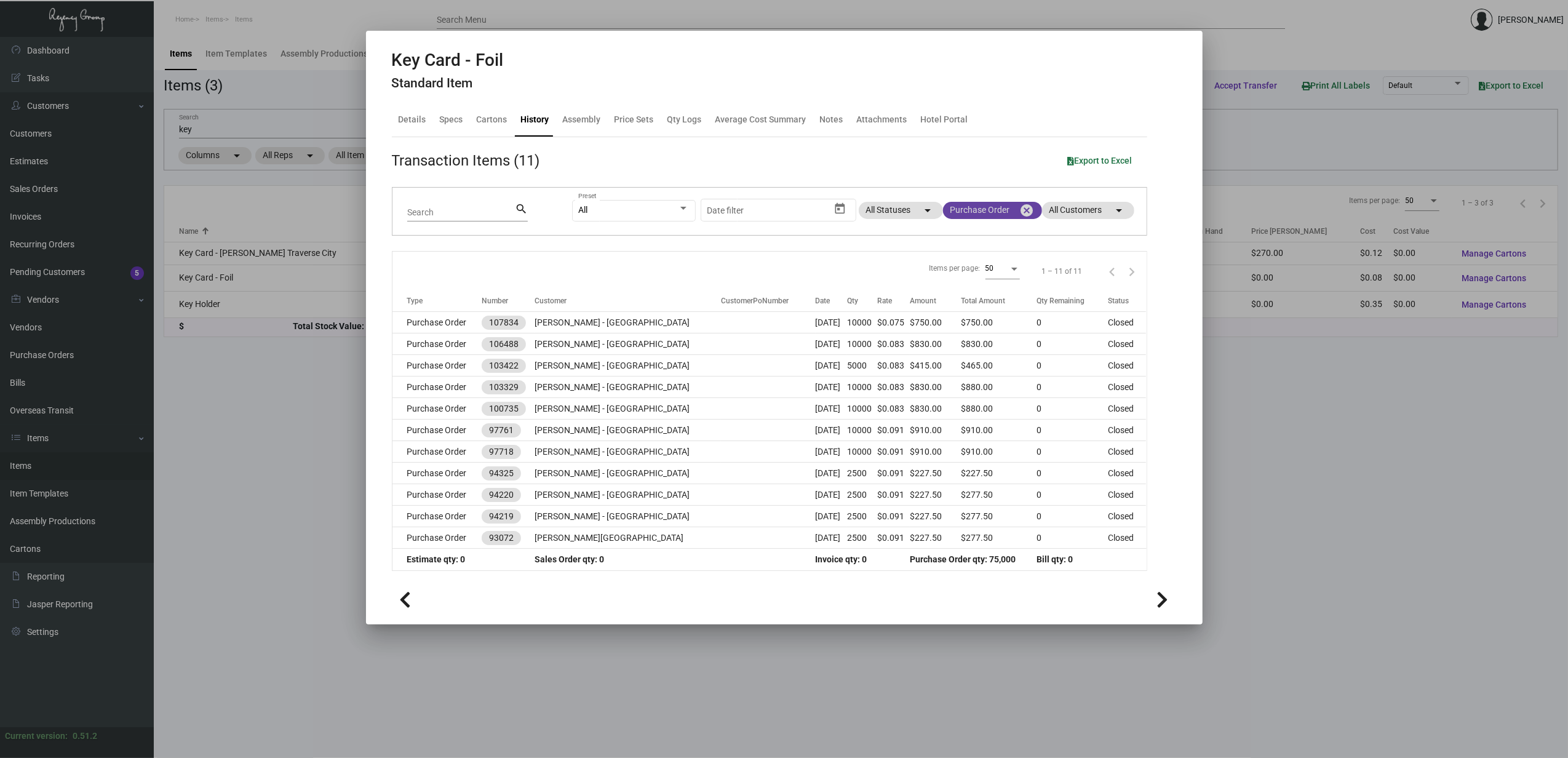
click at [1024, 208] on mat-icon "cancel" at bounding box center [1027, 210] width 14 height 14
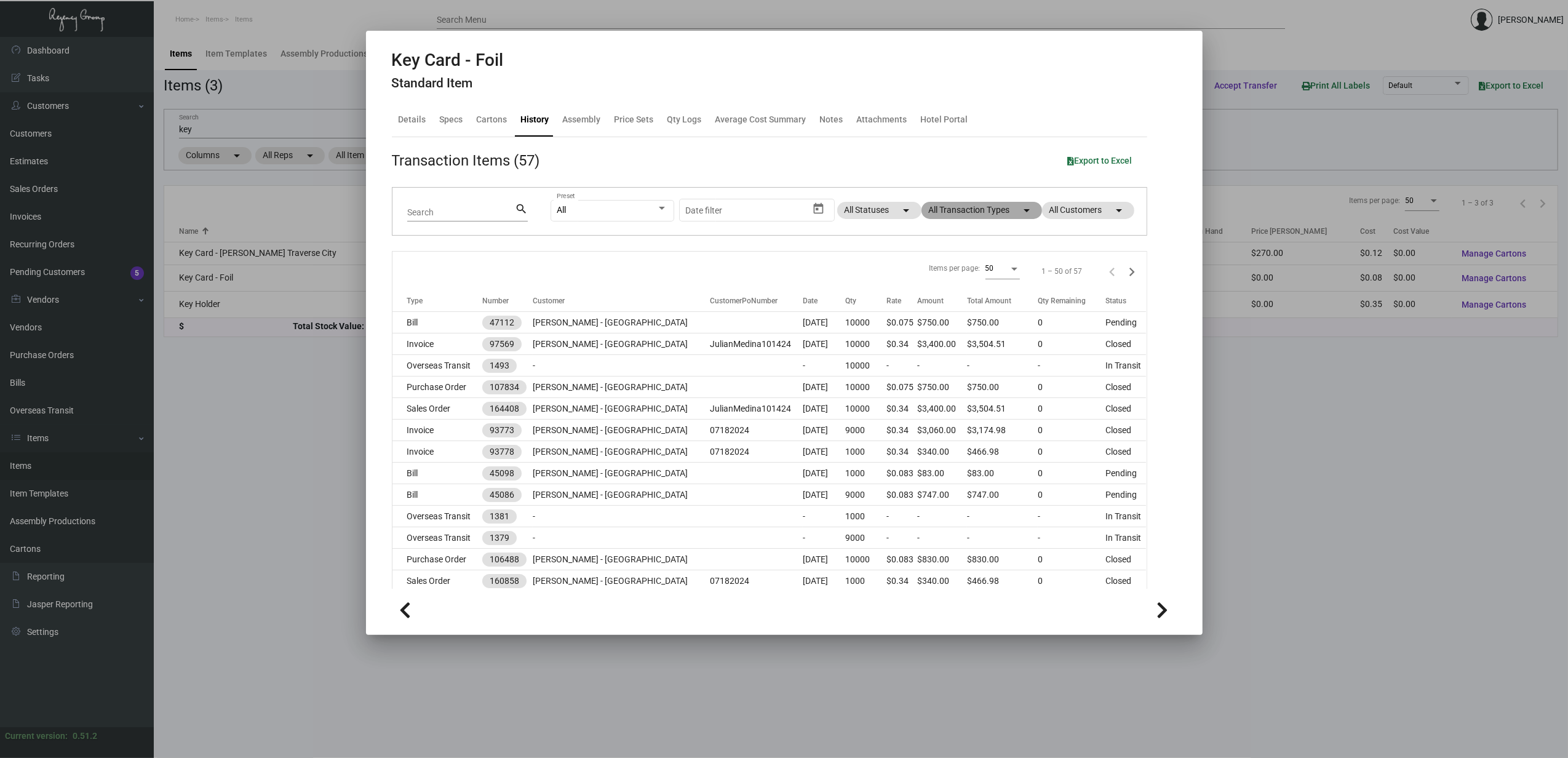
click at [983, 219] on mat-chip "All Transaction Types arrow_drop_down" at bounding box center [982, 210] width 121 height 17
click at [956, 326] on span "Estimate" at bounding box center [949, 324] width 34 height 14
click at [923, 329] on input "Estimate" at bounding box center [922, 329] width 1 height 1
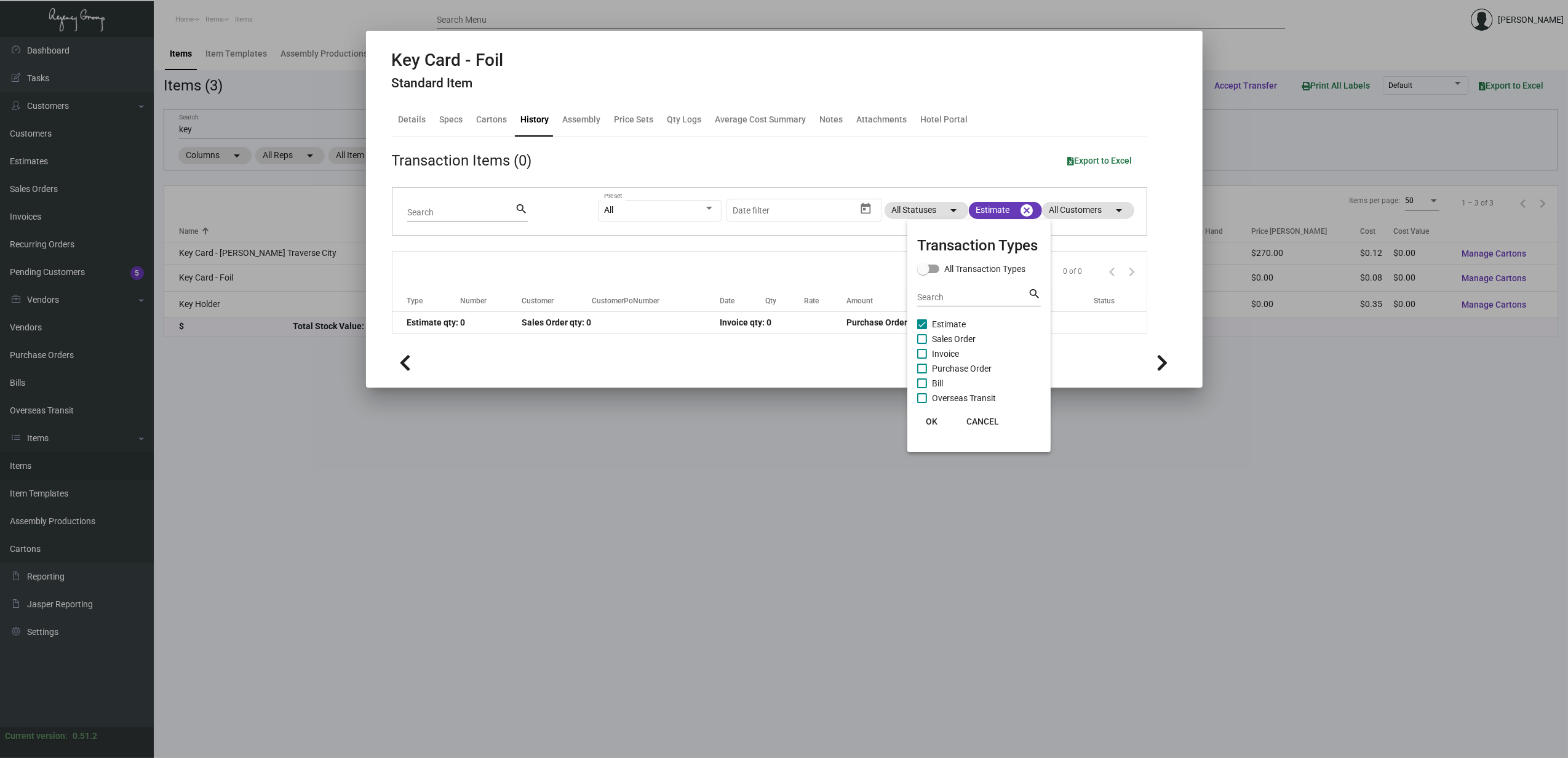
click at [956, 326] on span "Estimate" at bounding box center [949, 324] width 34 height 14
click at [923, 329] on input "Estimate" at bounding box center [922, 329] width 1 height 1
checkbox input "false"
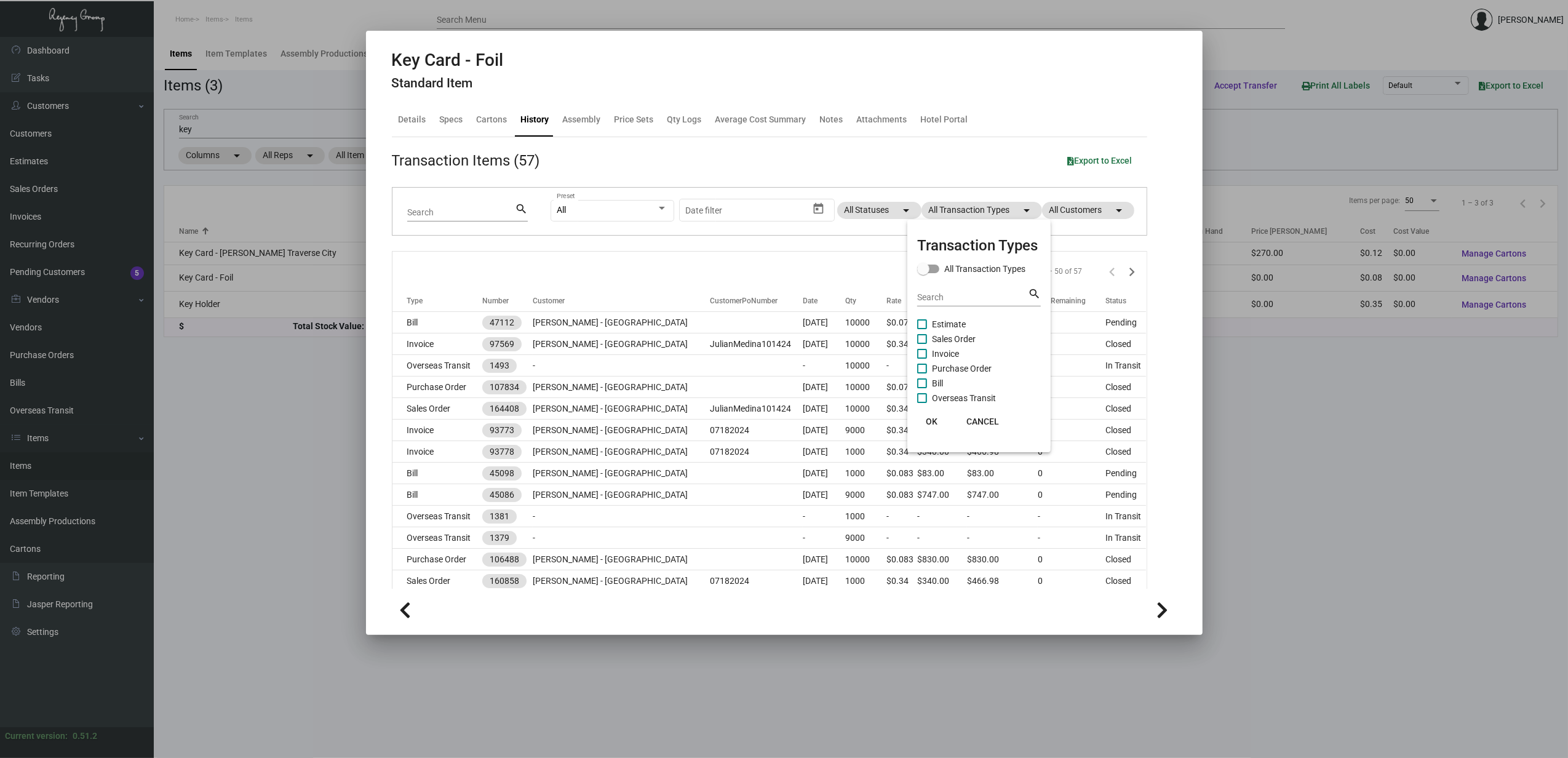
click at [956, 336] on span "Sales Order" at bounding box center [954, 339] width 44 height 14
click at [923, 344] on input "Sales Order" at bounding box center [922, 344] width 1 height 1
checkbox input "true"
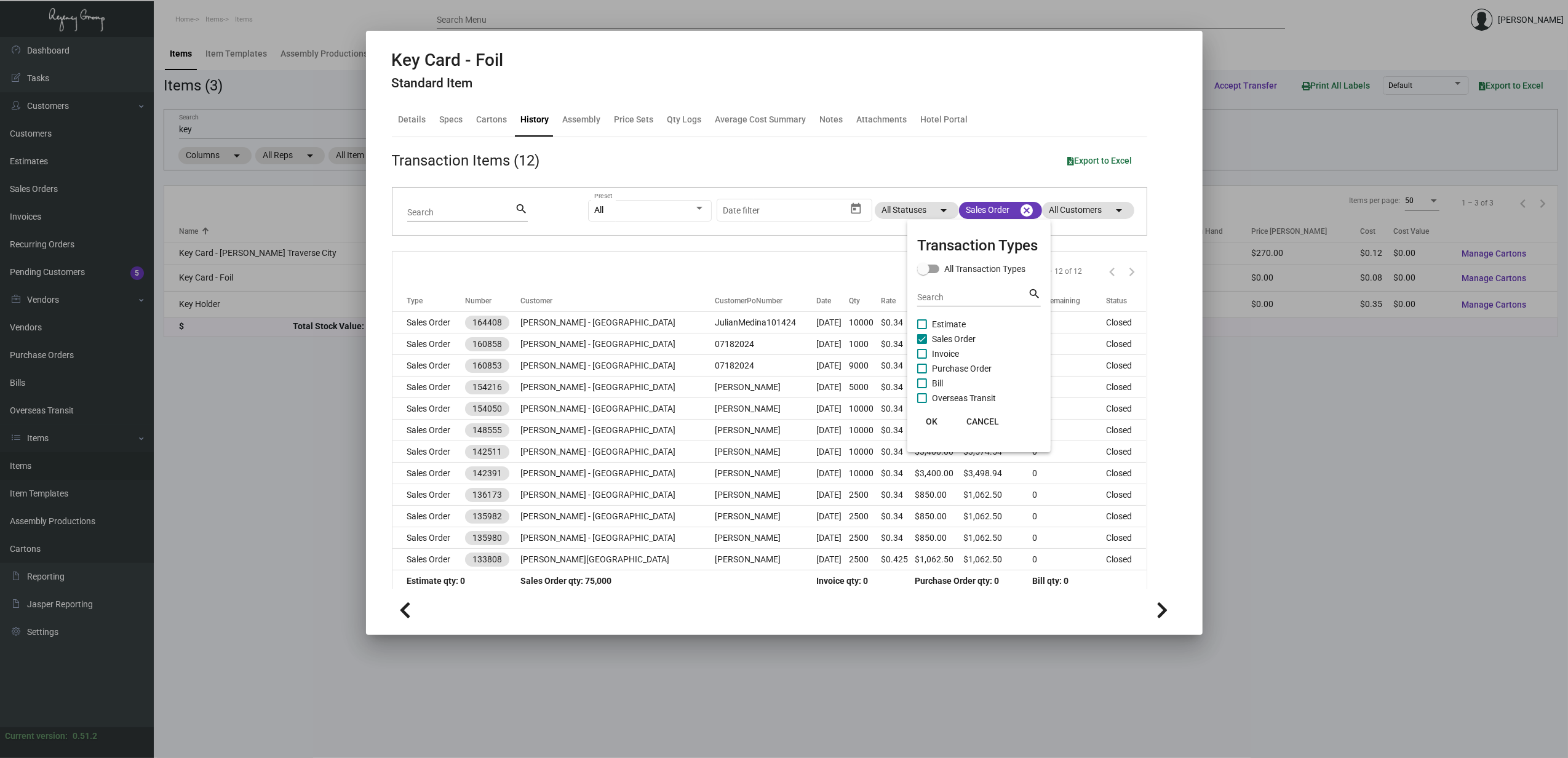
click at [935, 421] on span "OK" at bounding box center [931, 422] width 11 height 10
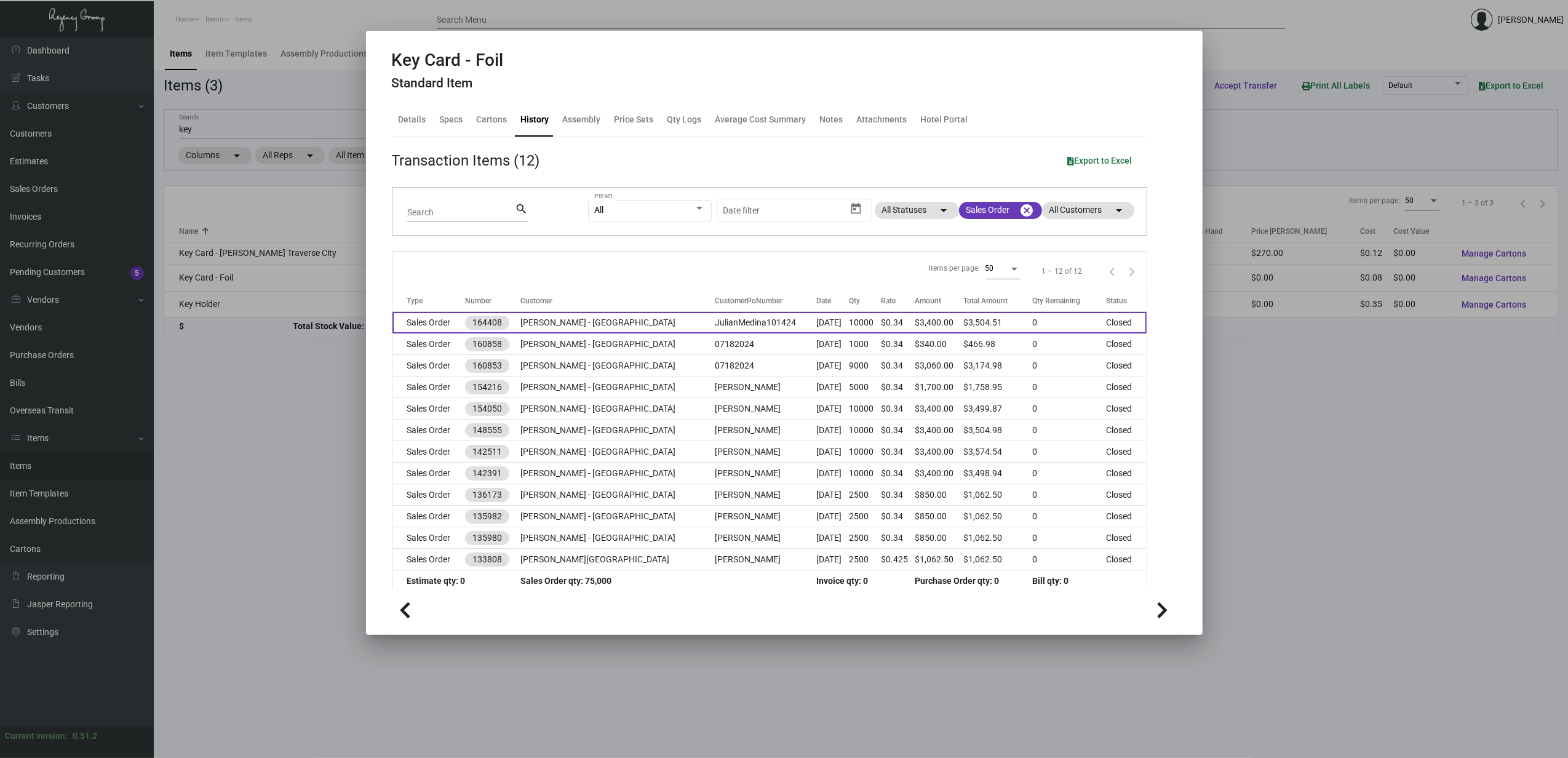
click at [419, 324] on td "Sales Order" at bounding box center [429, 323] width 73 height 21
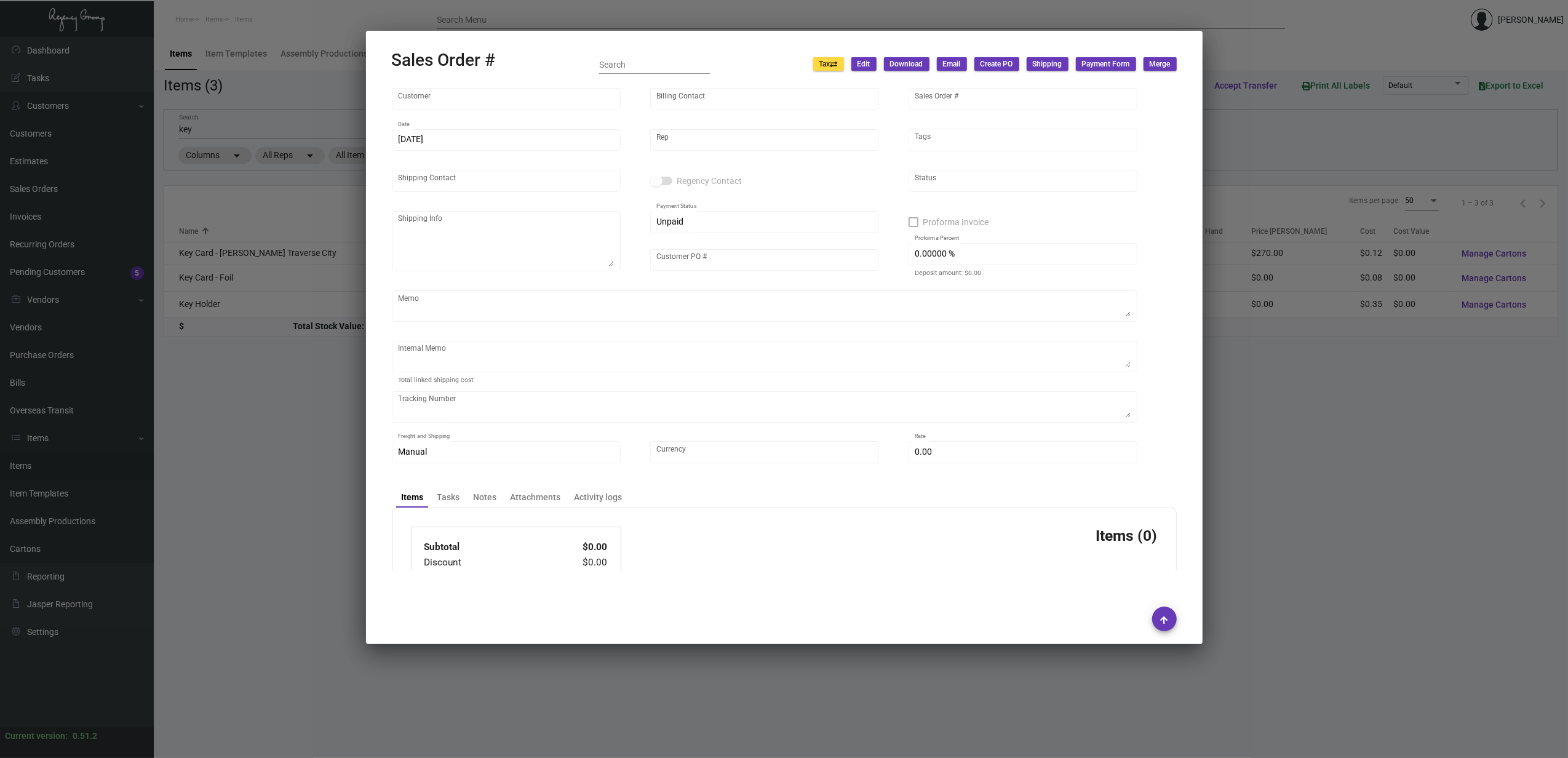
type input "[PERSON_NAME] - [GEOGRAPHIC_DATA]"
type input "[PERSON_NAME]"
type input "164408"
type input "[DATE]"
type input "[PERSON_NAME]"
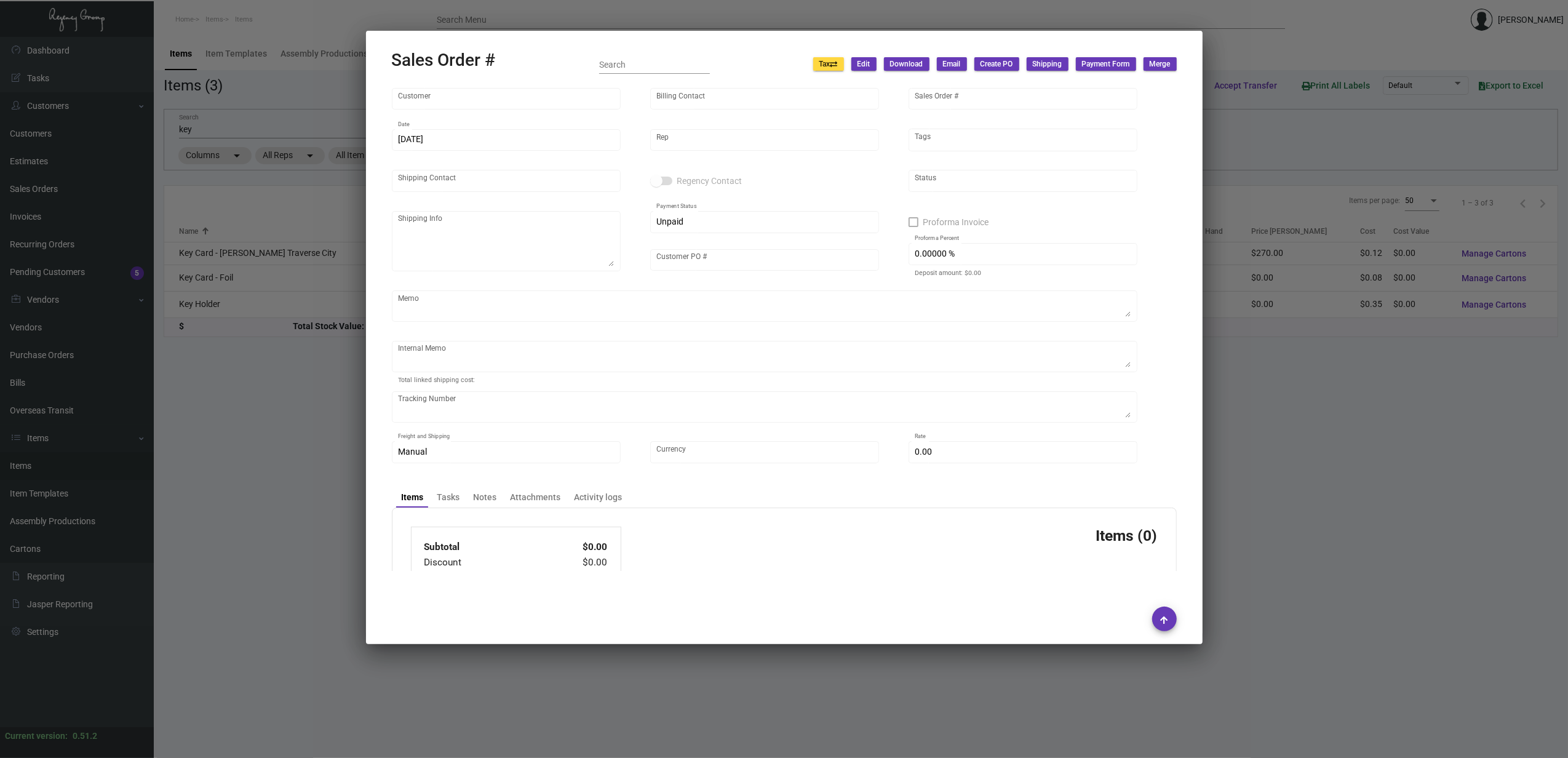
type input "[PERSON_NAME]"
type textarea "[PERSON_NAME] - [GEOGRAPHIC_DATA] - [GEOGRAPHIC_DATA][PERSON_NAME] [STREET_ADDR…"
type input "JulianMedina101424"
type textarea "60.70"
type input "United States Dollar $"
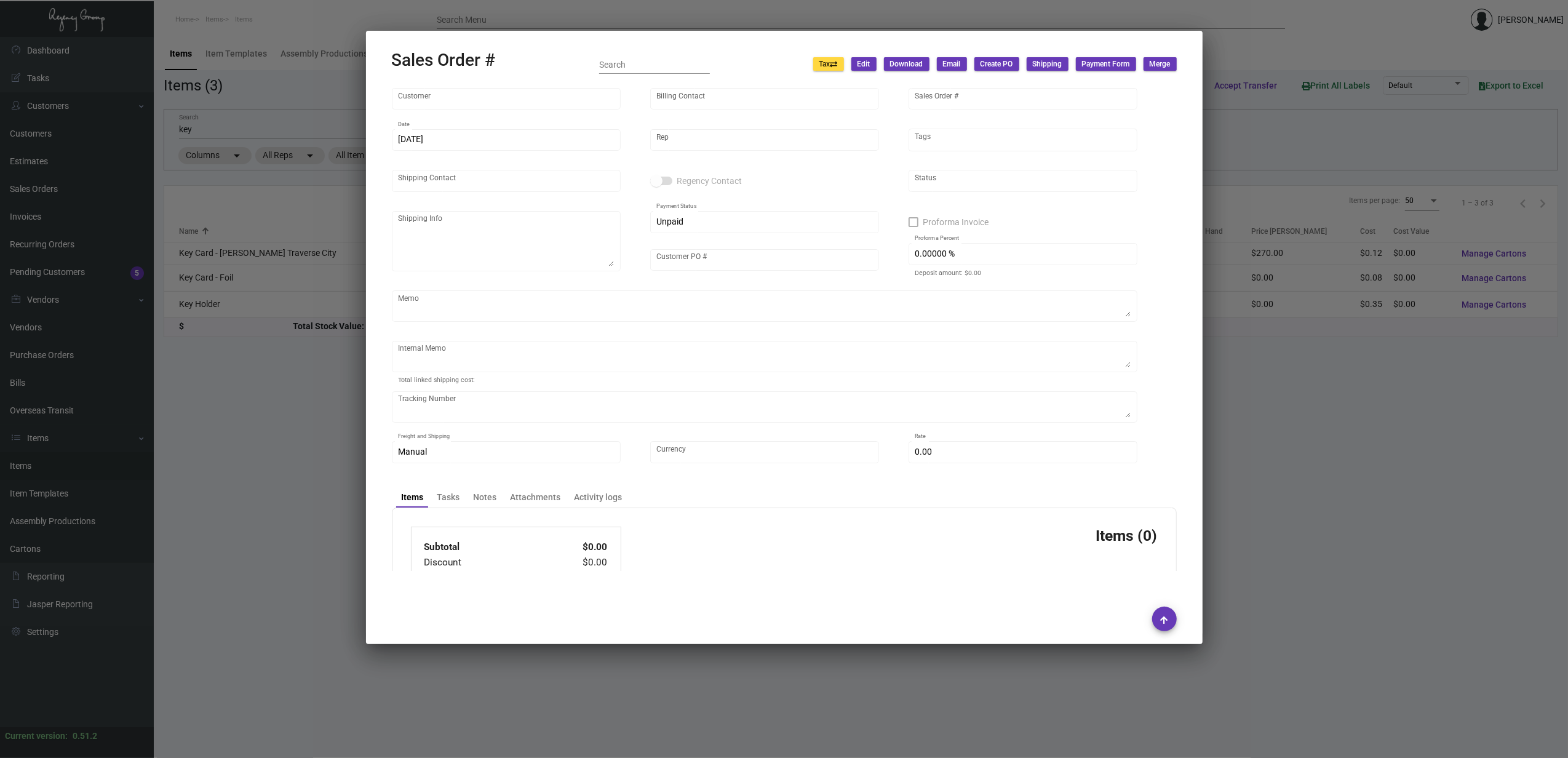
type input "$ 104.51"
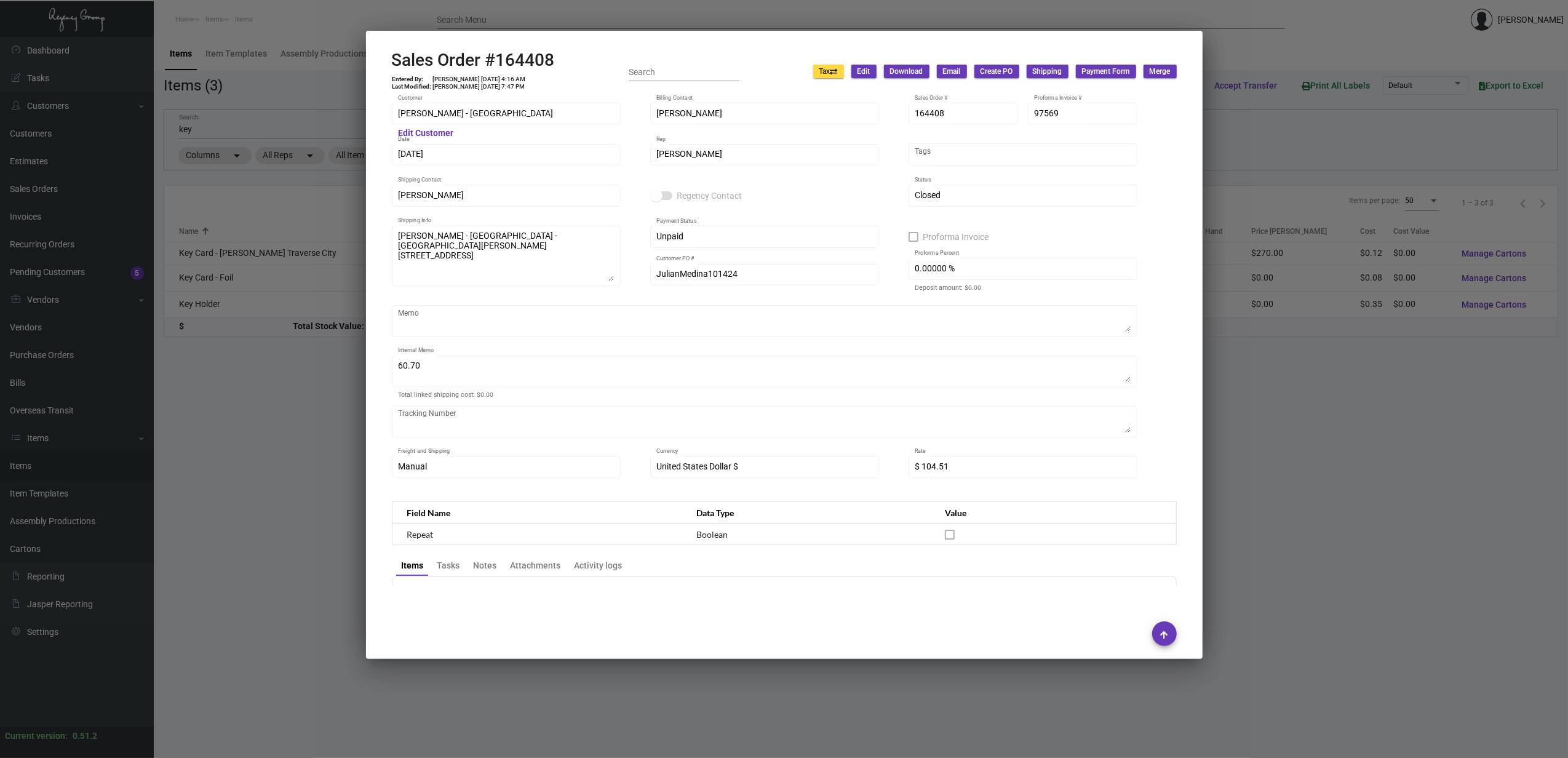
click at [495, 62] on h2 "Sales Order #164408" at bounding box center [473, 61] width 163 height 21
copy h2 "164408"
click at [482, 76] on td "[PERSON_NAME] [DATE] 4:16 AM" at bounding box center [480, 80] width 94 height 8
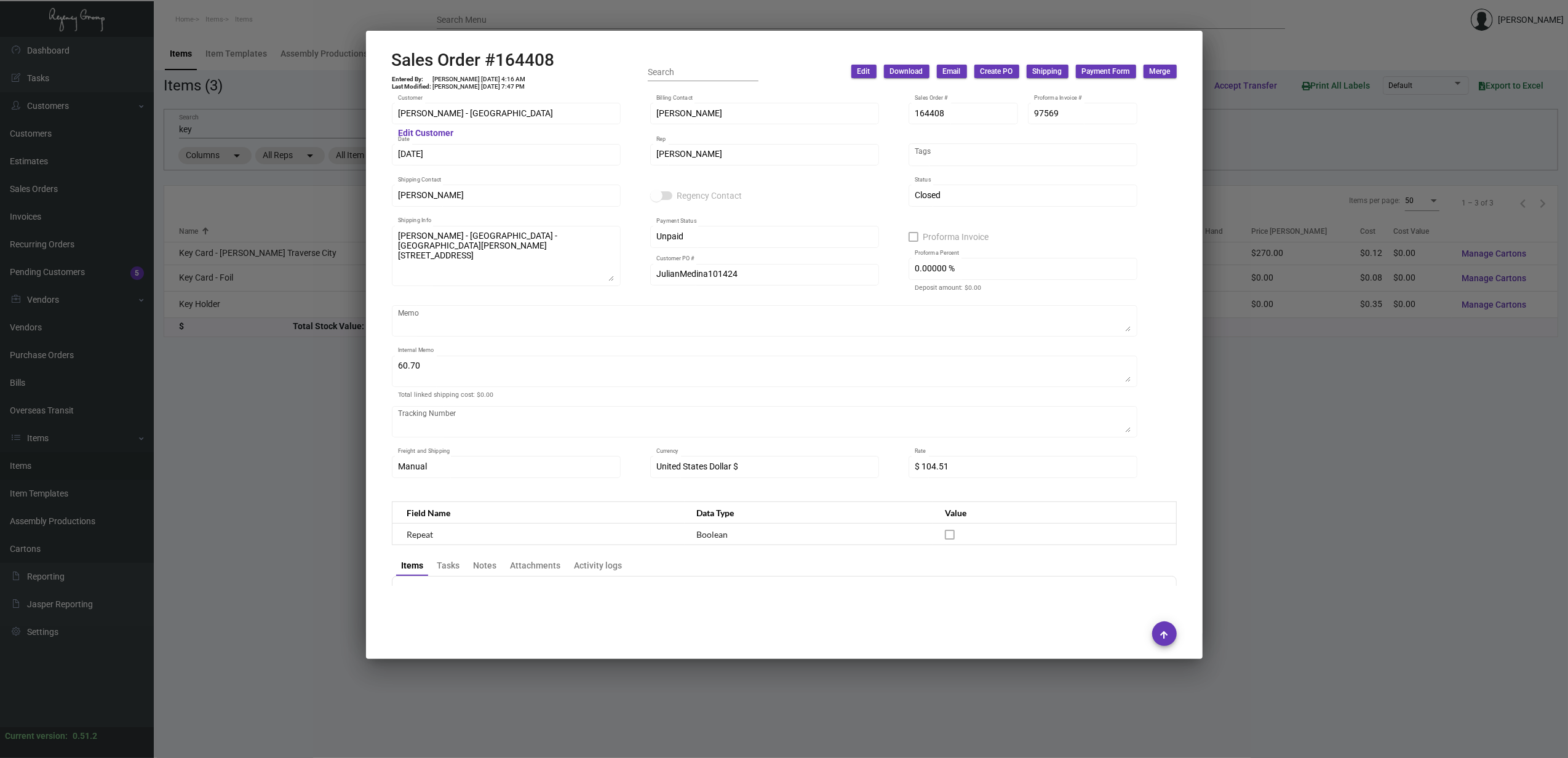
click at [482, 76] on td "[PERSON_NAME] [DATE] 4:16 AM" at bounding box center [480, 80] width 94 height 8
copy td "[PERSON_NAME] [DATE] 4:16 AM"
